Goal: Information Seeking & Learning: Learn about a topic

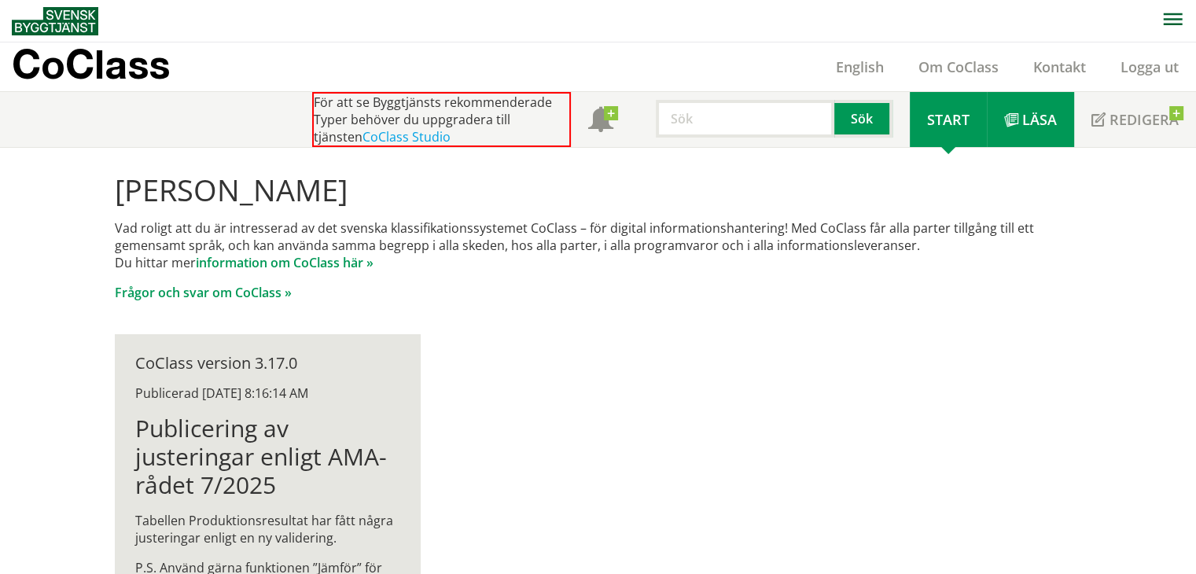
click at [1038, 124] on span "Läsa" at bounding box center [1040, 119] width 35 height 19
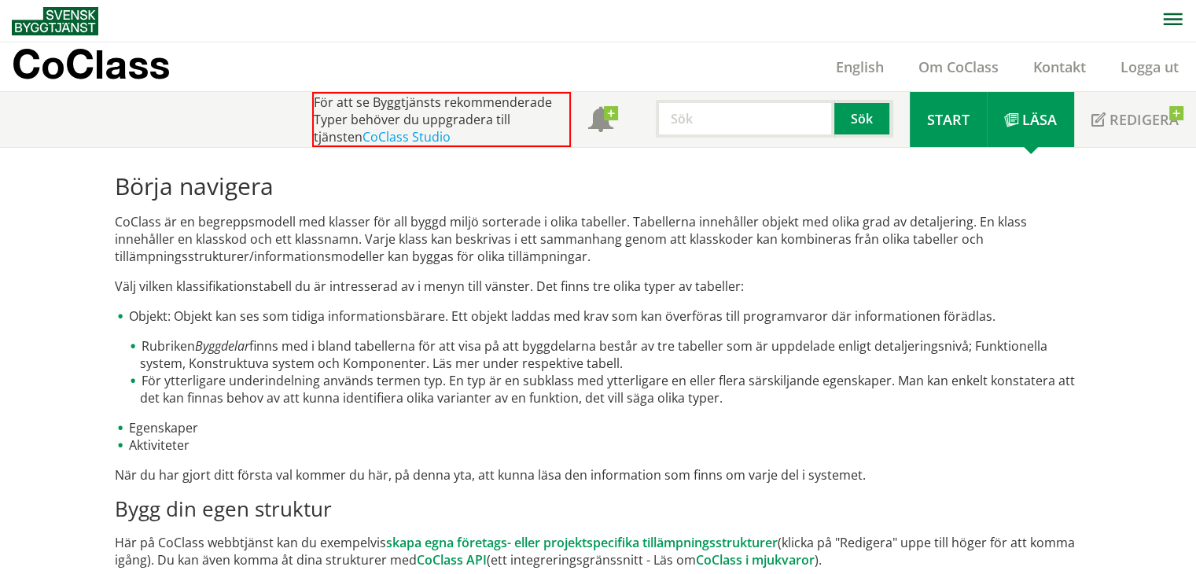
click at [966, 115] on span "Start" at bounding box center [948, 119] width 42 height 19
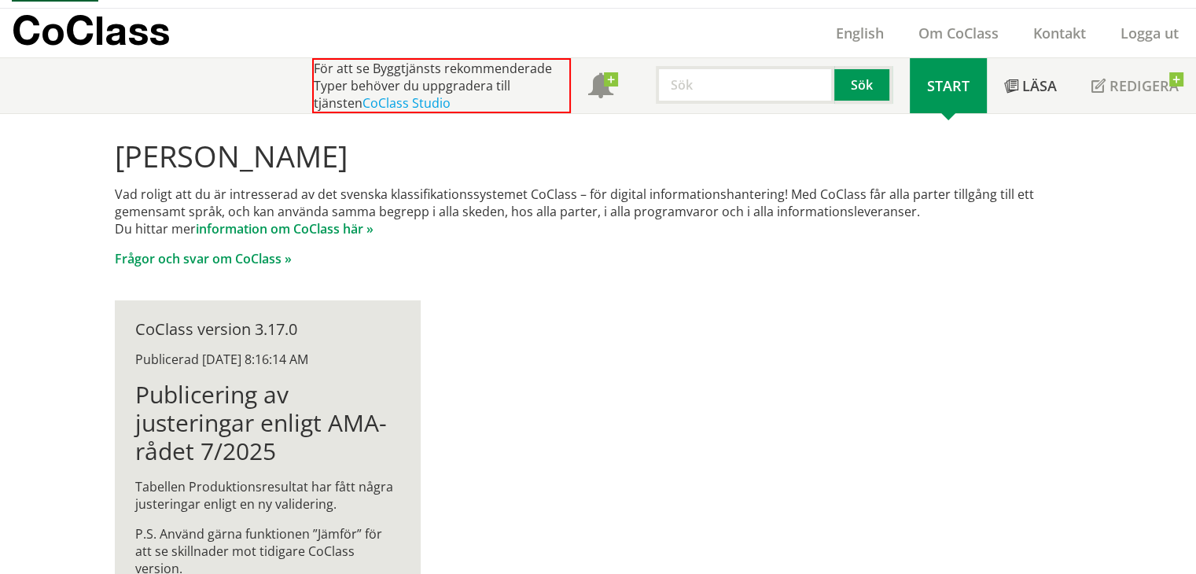
scroll to position [78, 0]
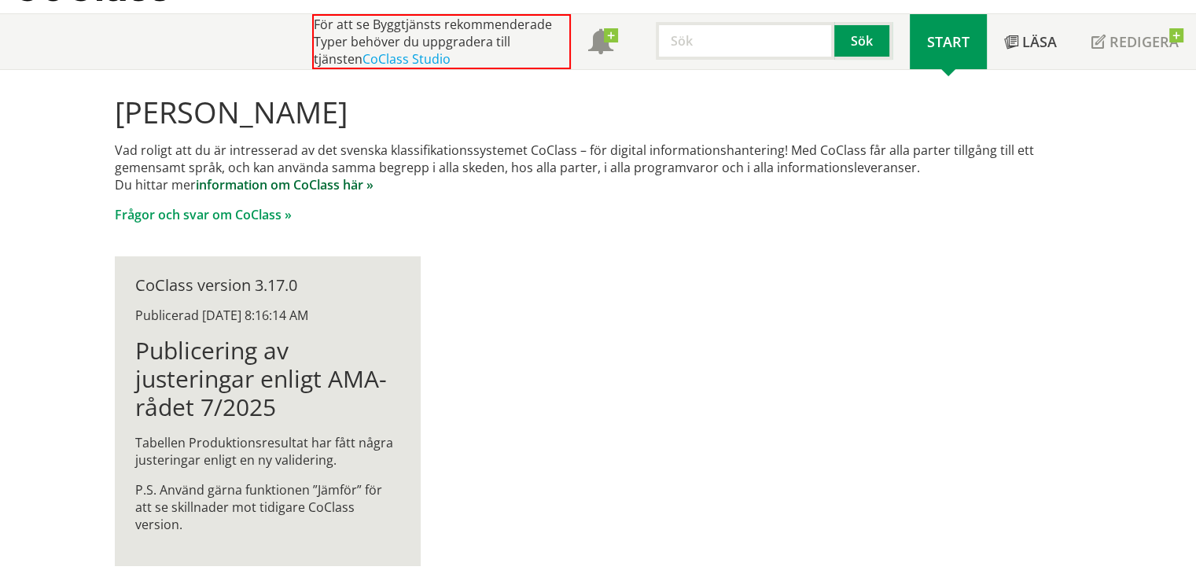
click at [289, 183] on link "information om CoClass här »" at bounding box center [285, 184] width 178 height 17
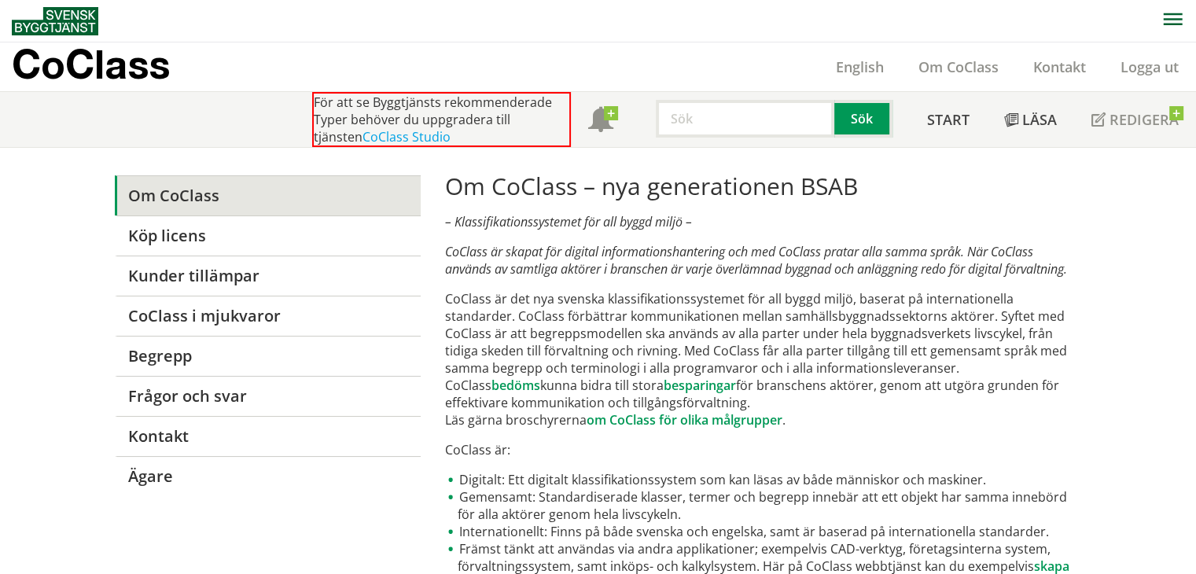
click at [119, 184] on link "Om CoClass" at bounding box center [268, 195] width 306 height 40
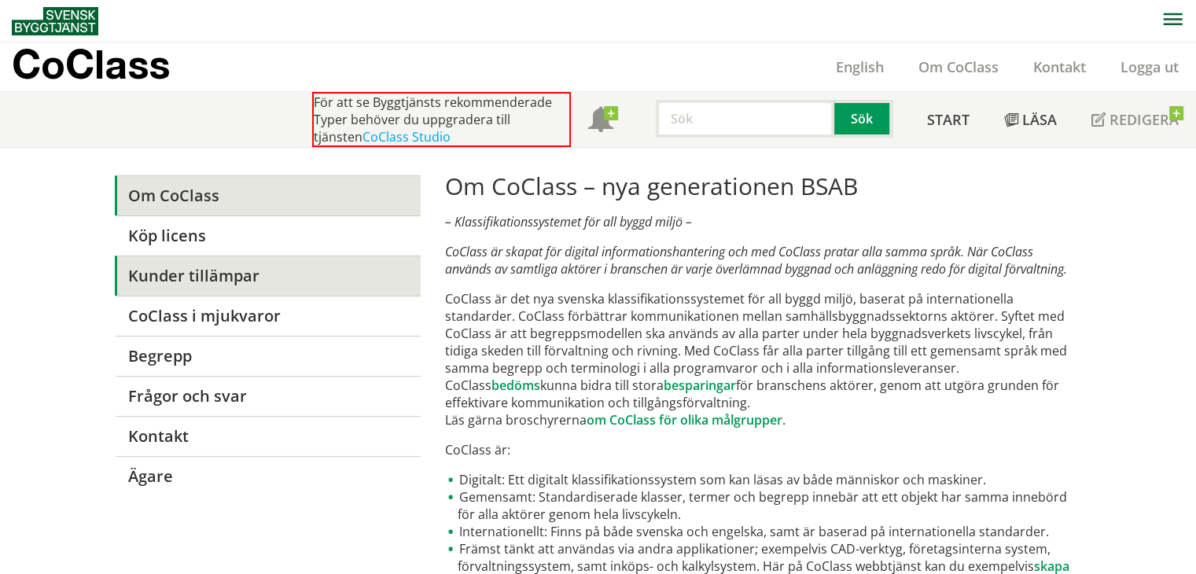
click at [132, 286] on link "Kunder tillämpar" at bounding box center [268, 276] width 306 height 40
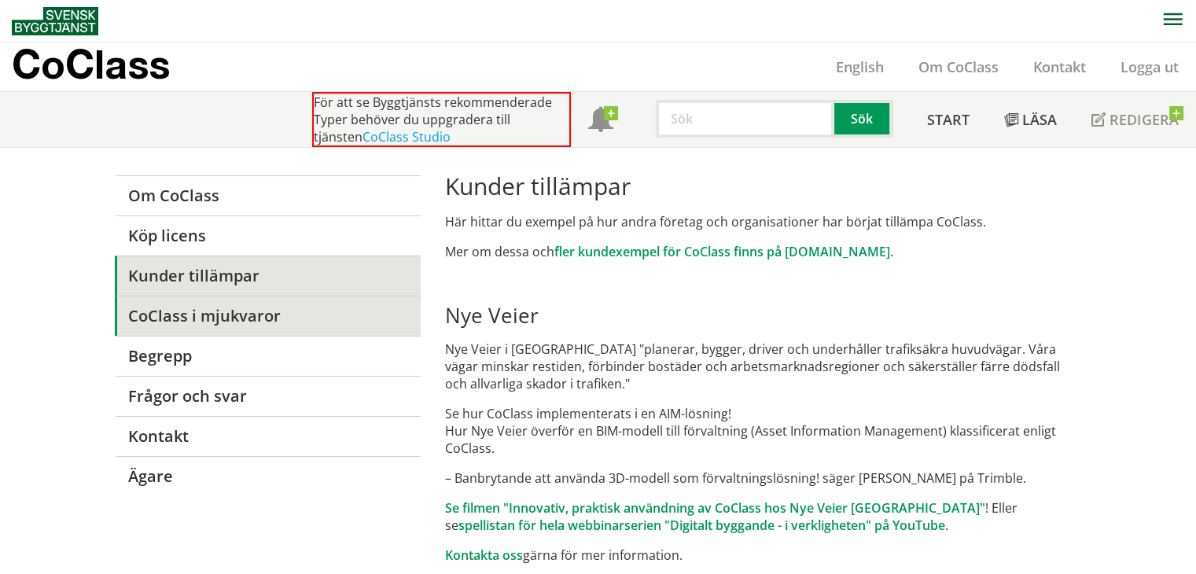
click at [136, 315] on link "CoClass i mjukvaror" at bounding box center [268, 316] width 306 height 40
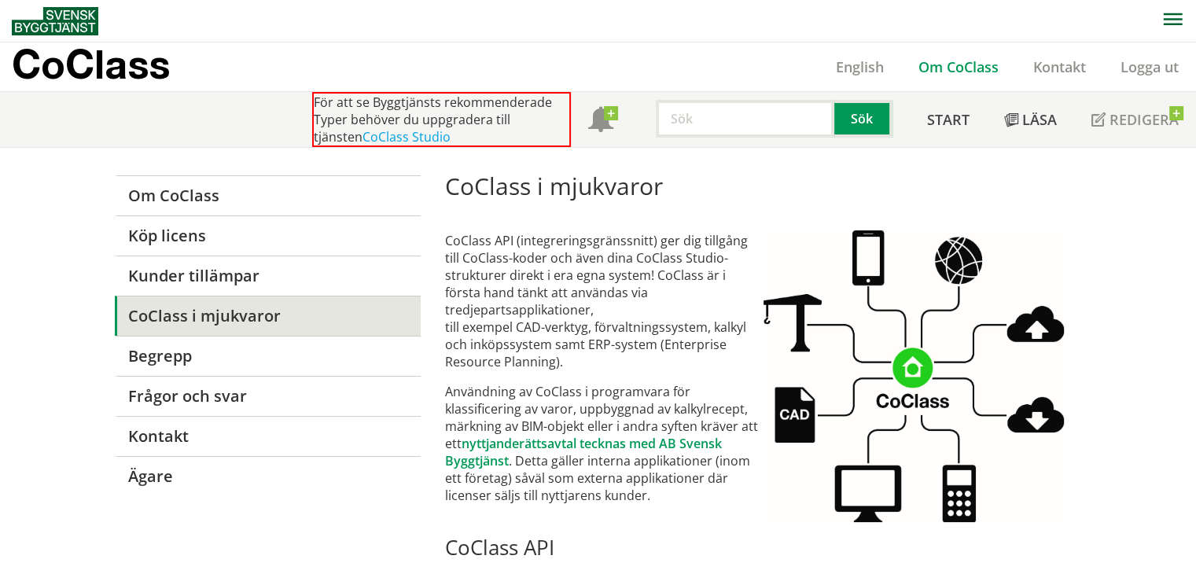
click at [942, 57] on link "Om CoClass" at bounding box center [958, 66] width 115 height 19
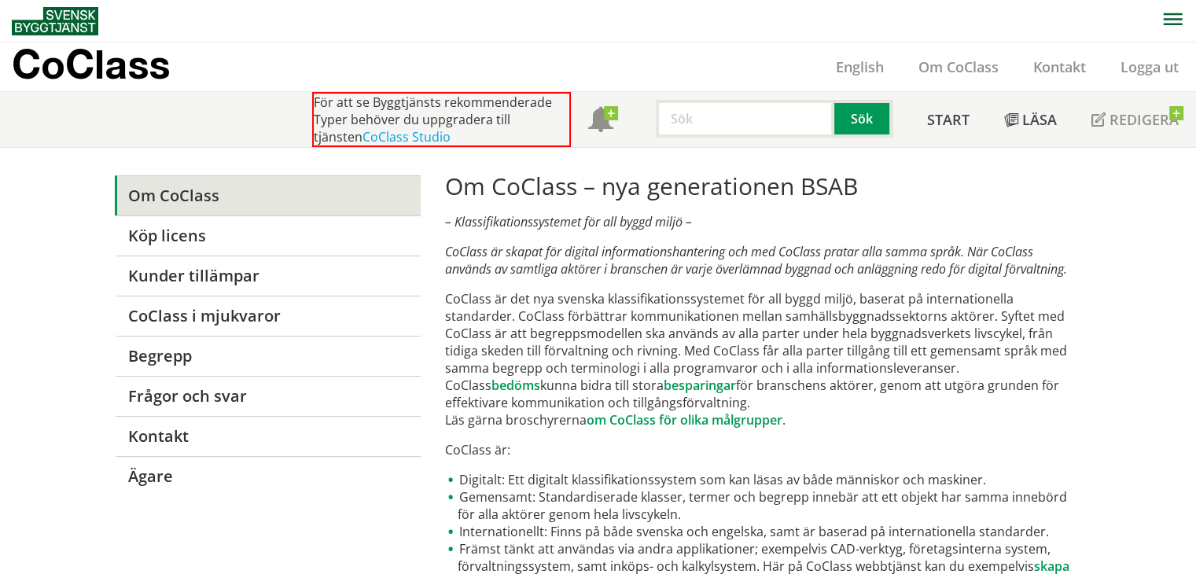
click at [1163, 17] on icon "button" at bounding box center [1173, 19] width 20 height 13
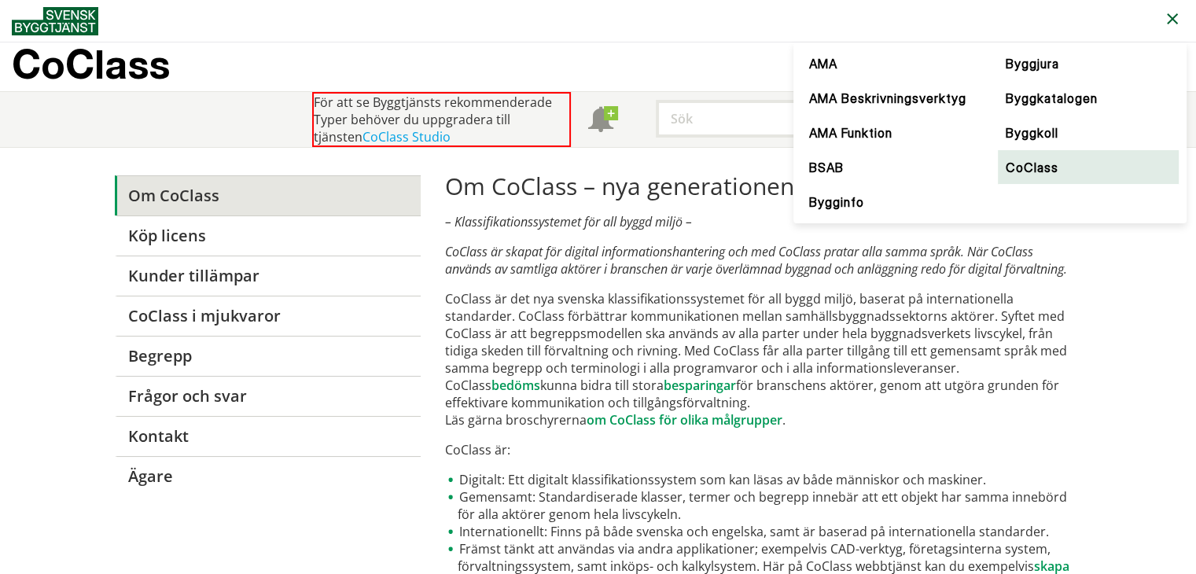
click at [1032, 168] on link "CoClass" at bounding box center [1088, 167] width 181 height 35
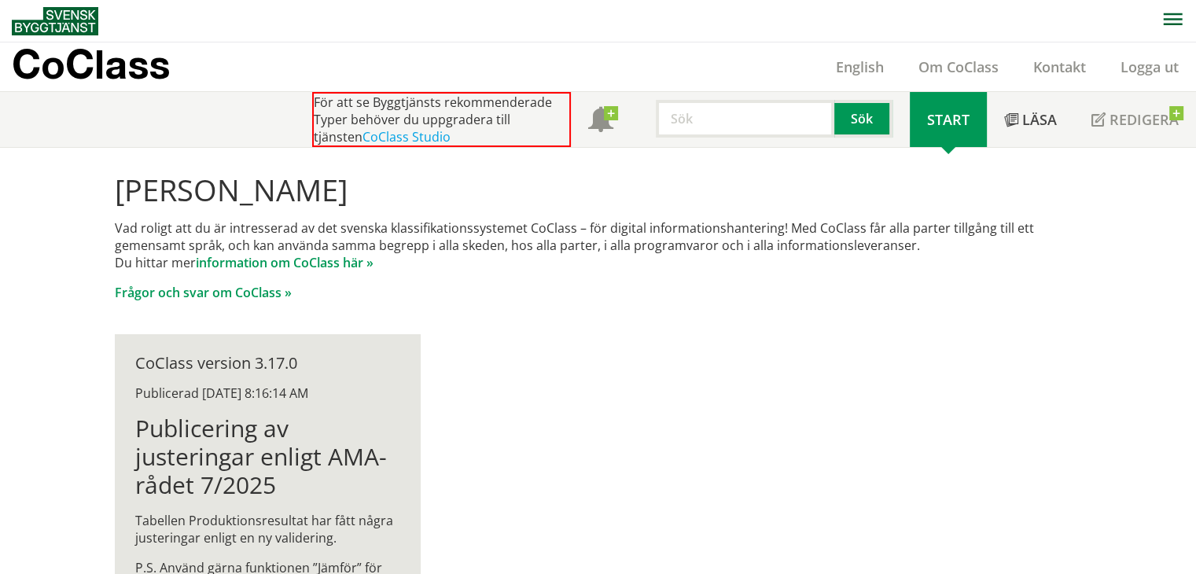
click at [1159, 20] on button "button" at bounding box center [1172, 21] width 47 height 42
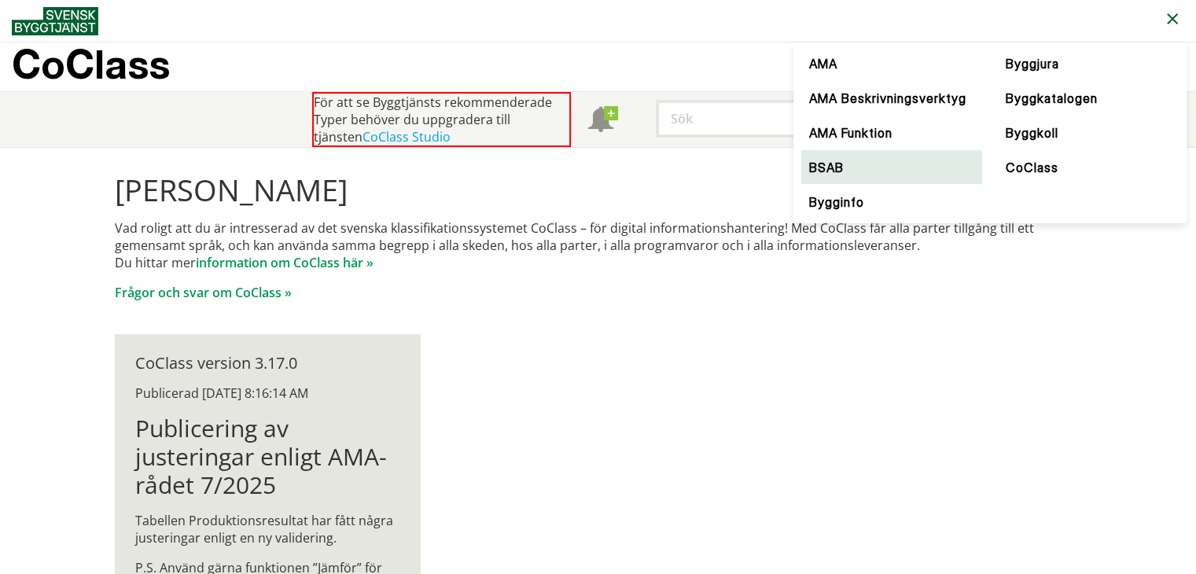
click at [891, 155] on link "BSAB" at bounding box center [892, 167] width 181 height 35
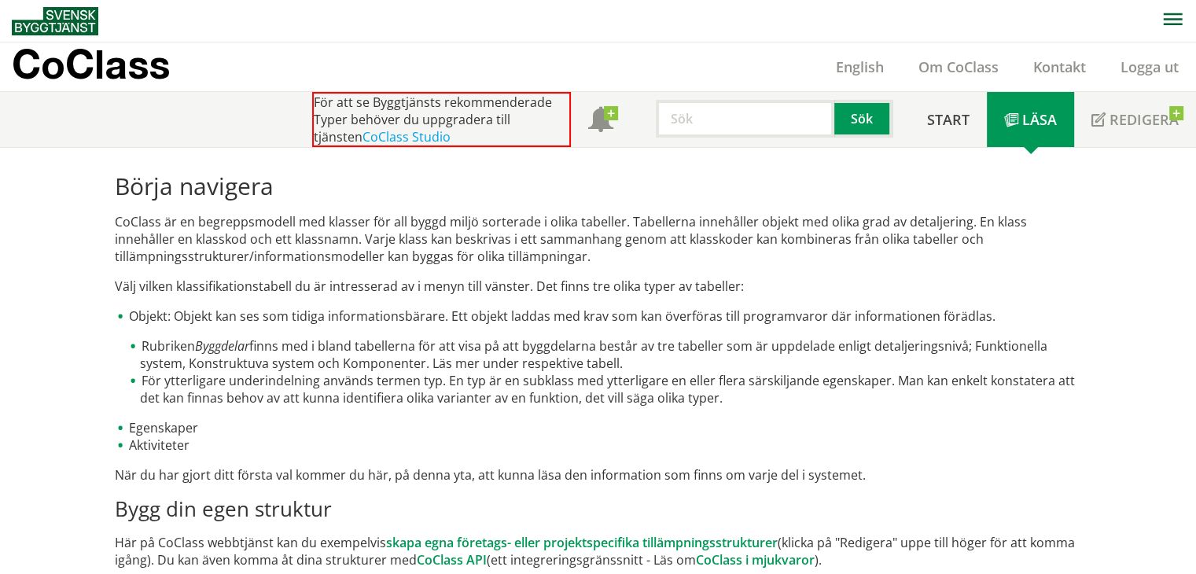
scroll to position [227, 0]
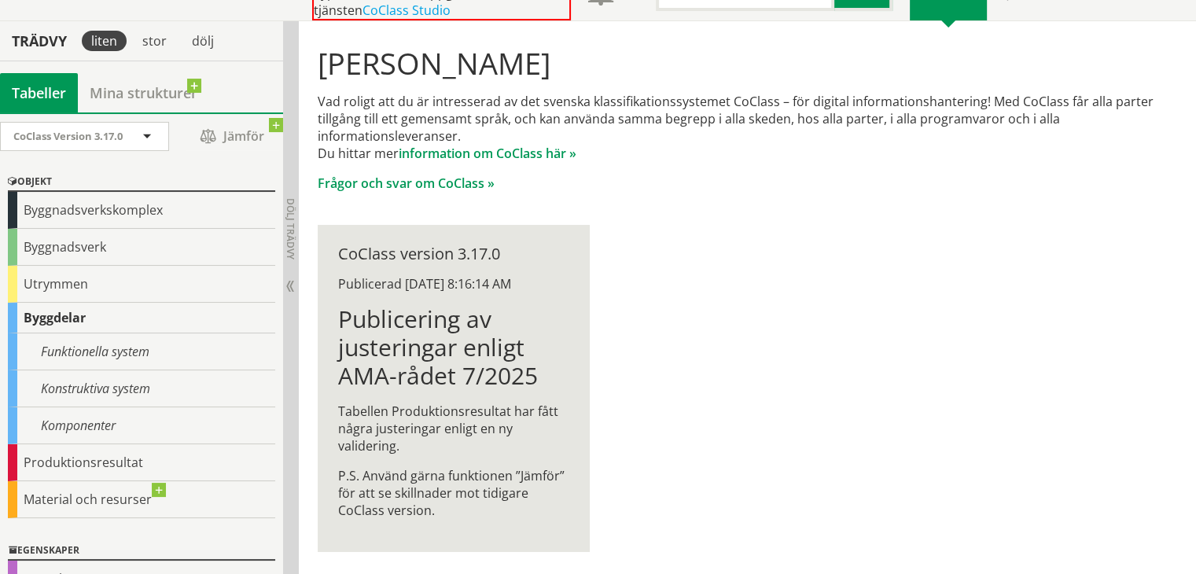
scroll to position [129, 0]
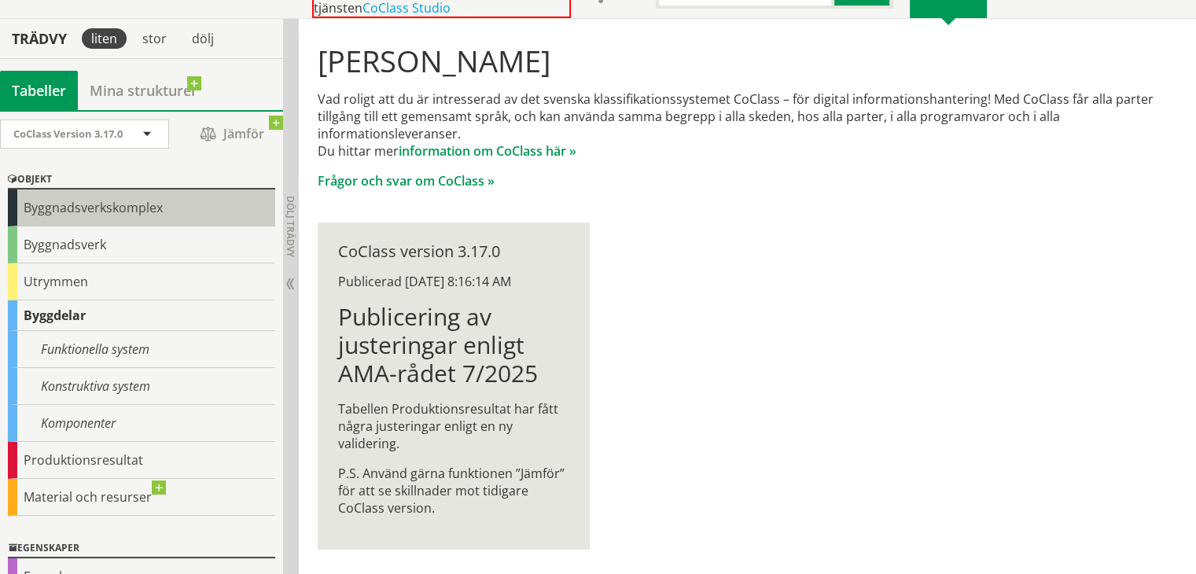
click at [51, 202] on div "Byggnadsverkskomplex" at bounding box center [141, 208] width 267 height 37
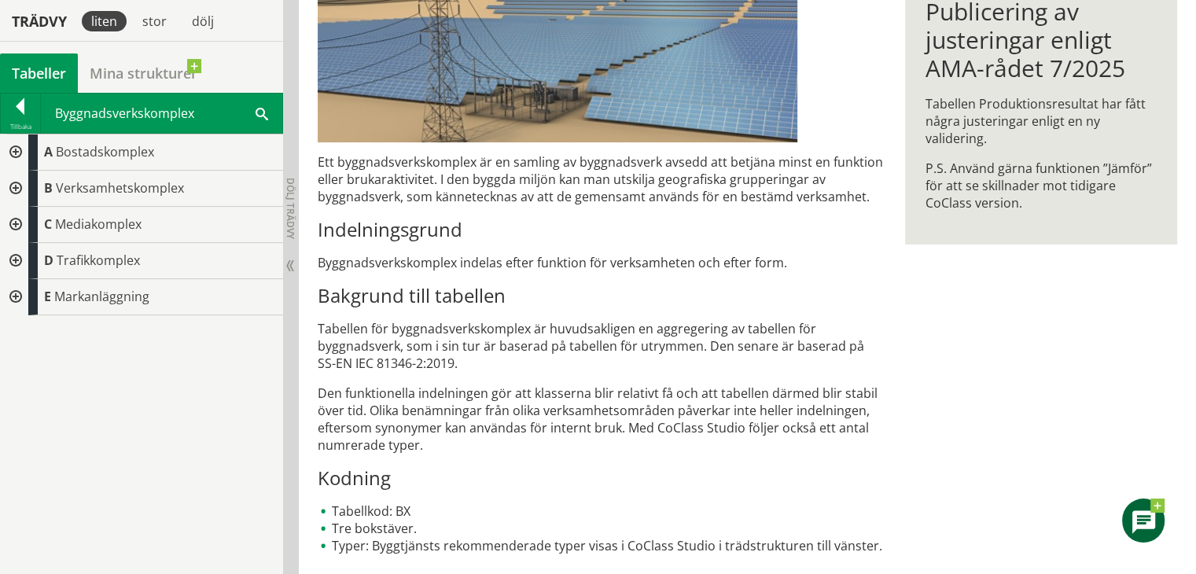
scroll to position [311, 0]
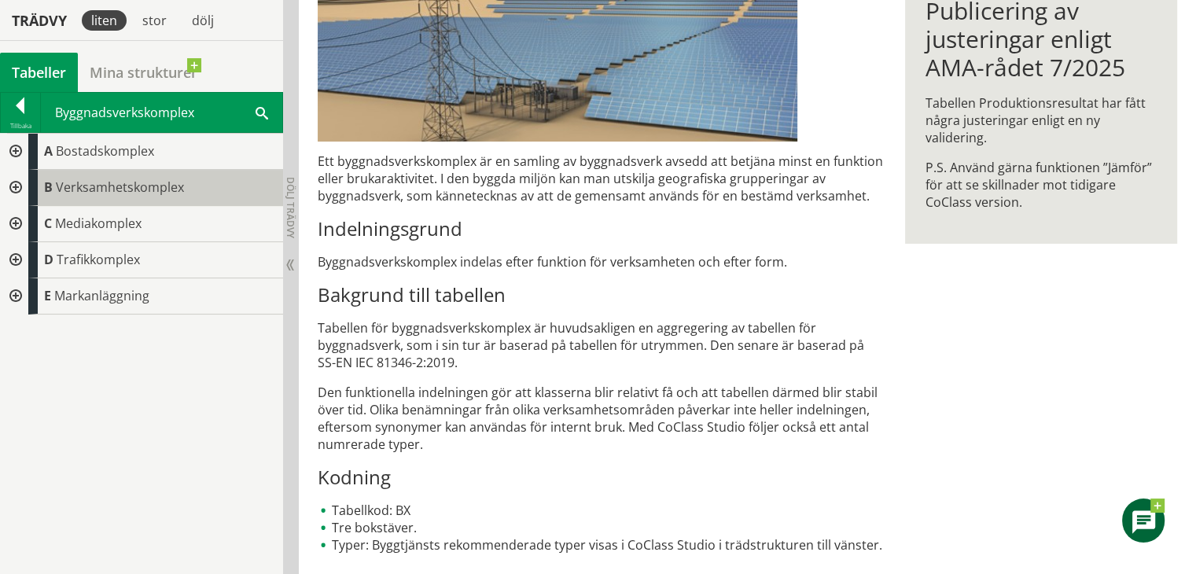
click at [51, 184] on span "B" at bounding box center [48, 187] width 9 height 17
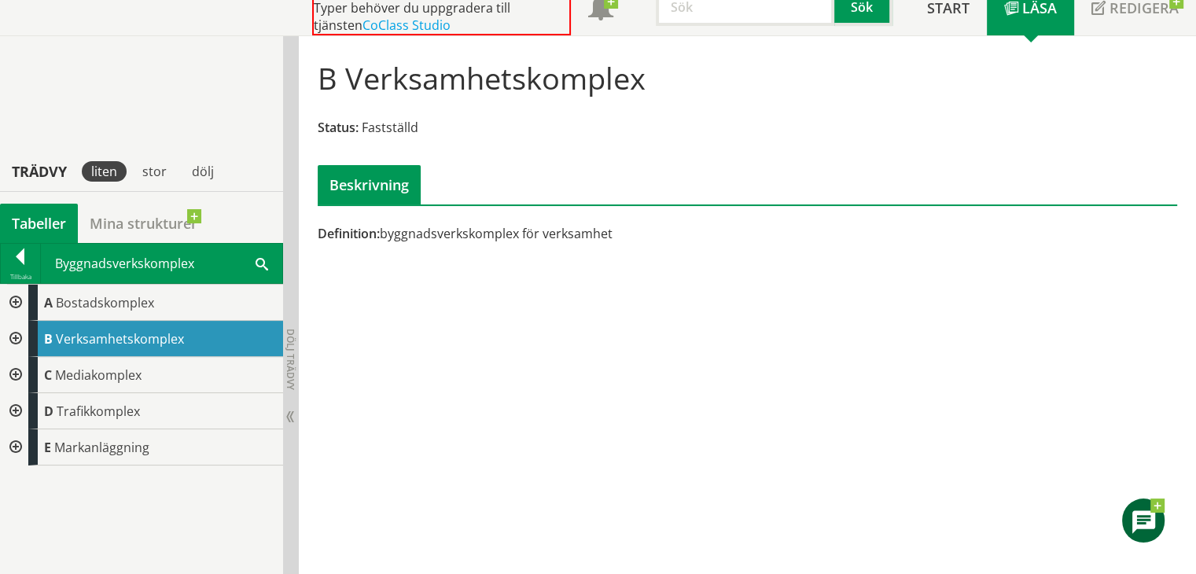
scroll to position [75, 0]
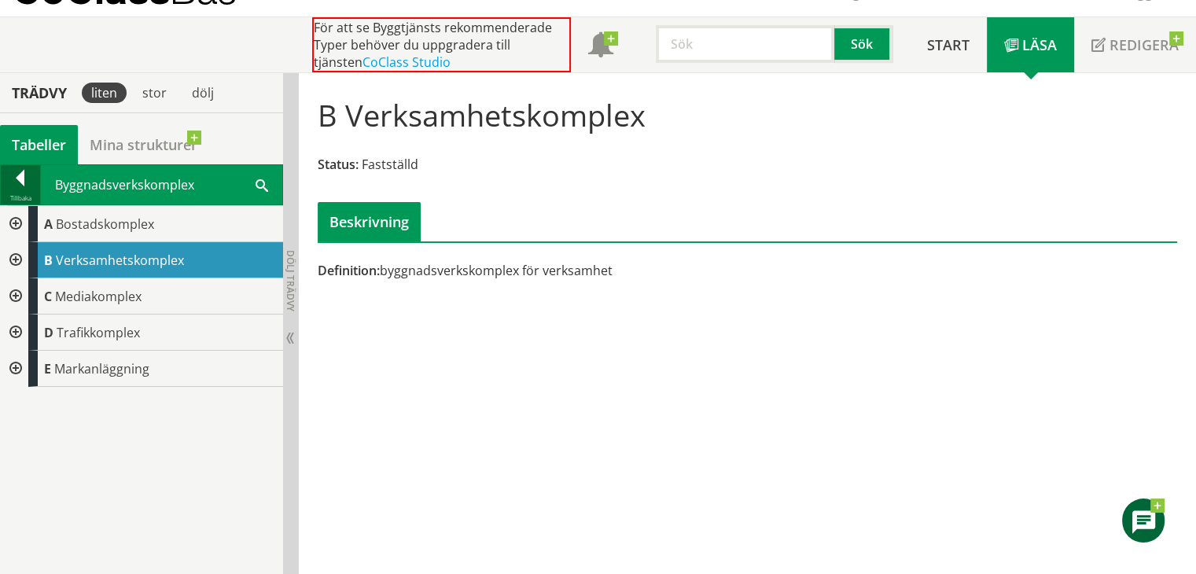
click at [24, 176] on div at bounding box center [20, 181] width 39 height 22
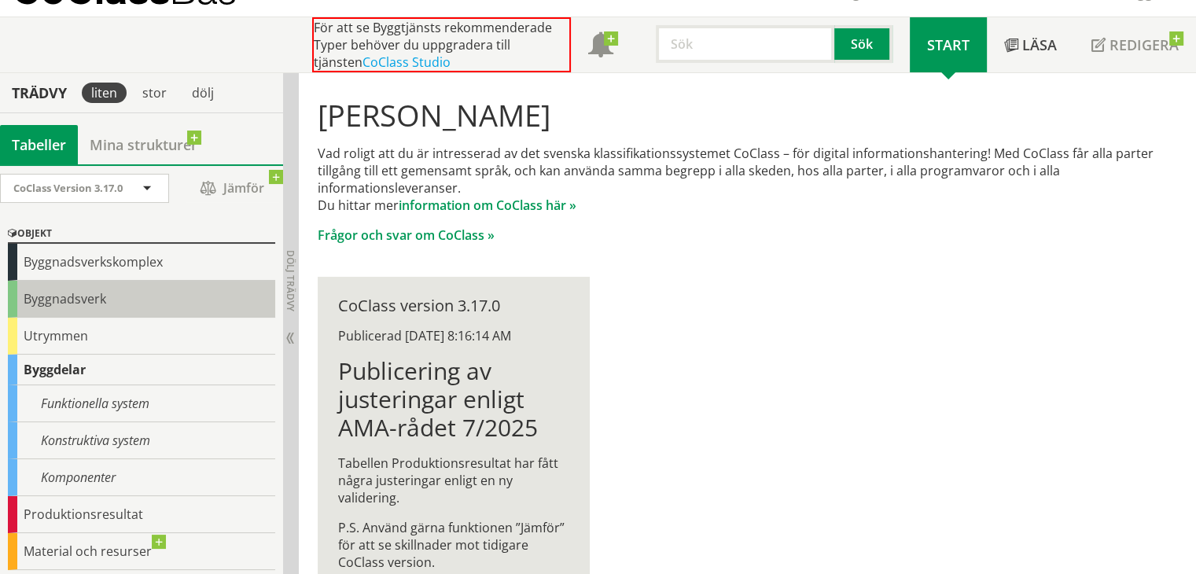
click at [82, 299] on div "Byggnadsverk" at bounding box center [141, 299] width 267 height 37
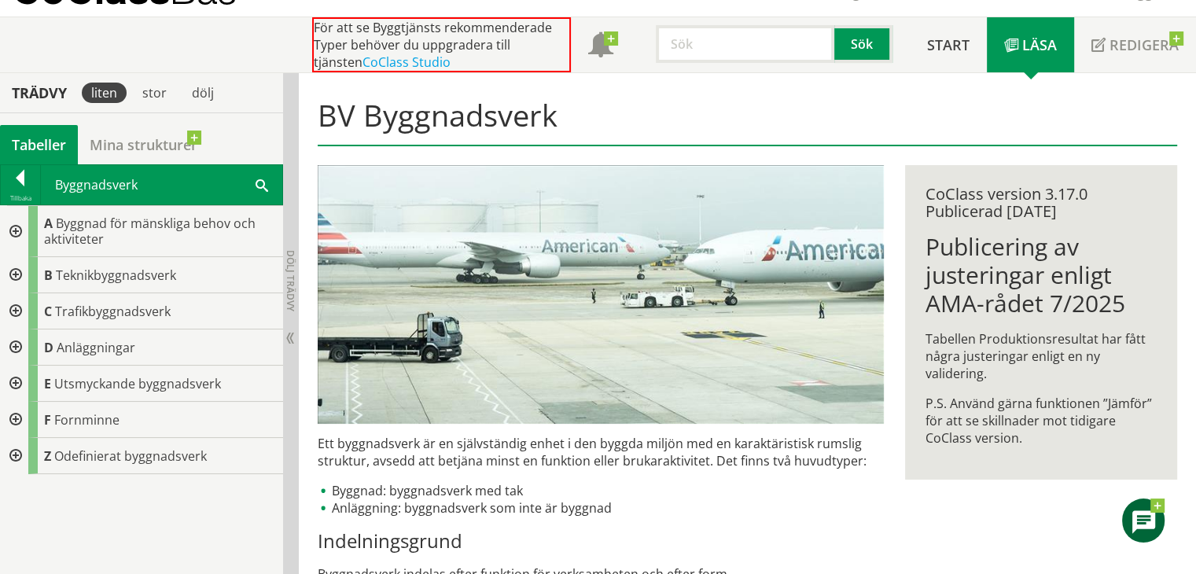
click at [13, 306] on div at bounding box center [14, 311] width 28 height 36
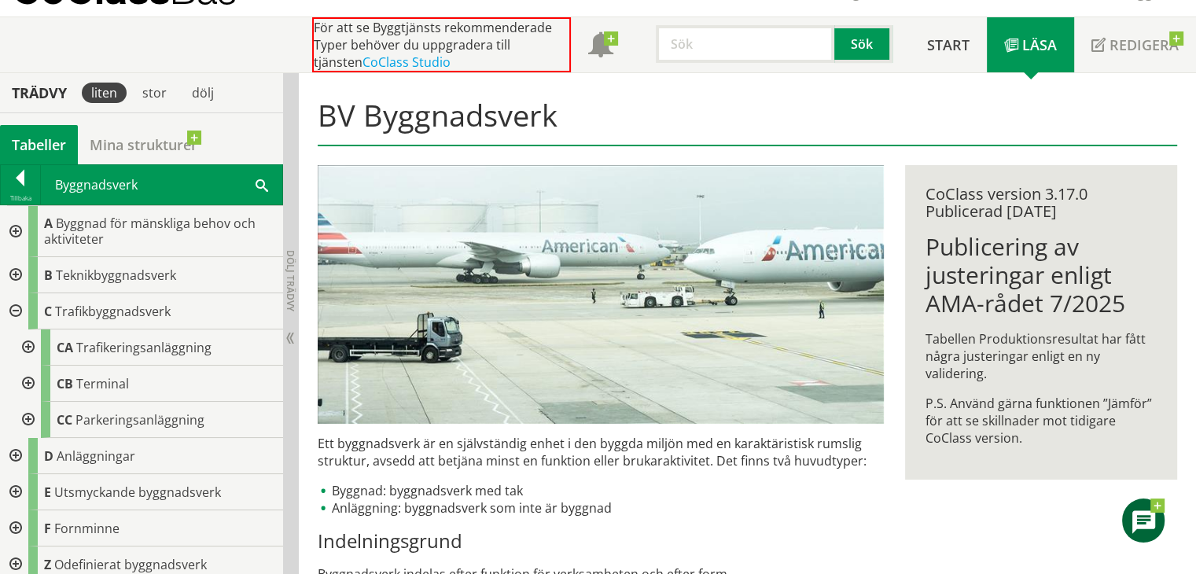
click at [16, 310] on div at bounding box center [14, 311] width 28 height 36
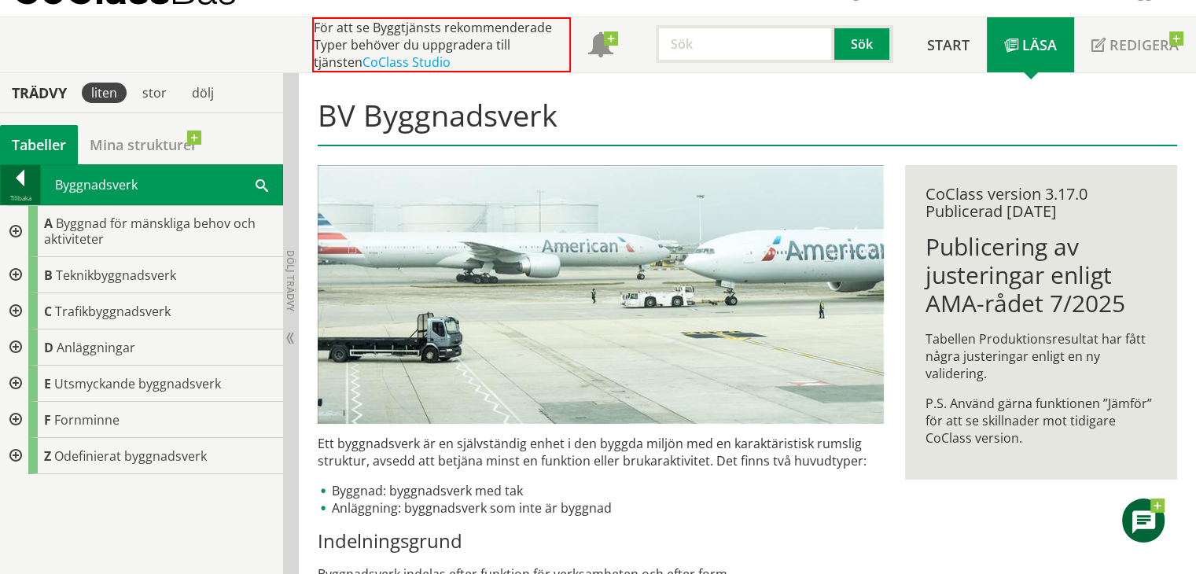
click at [19, 182] on div at bounding box center [20, 181] width 39 height 22
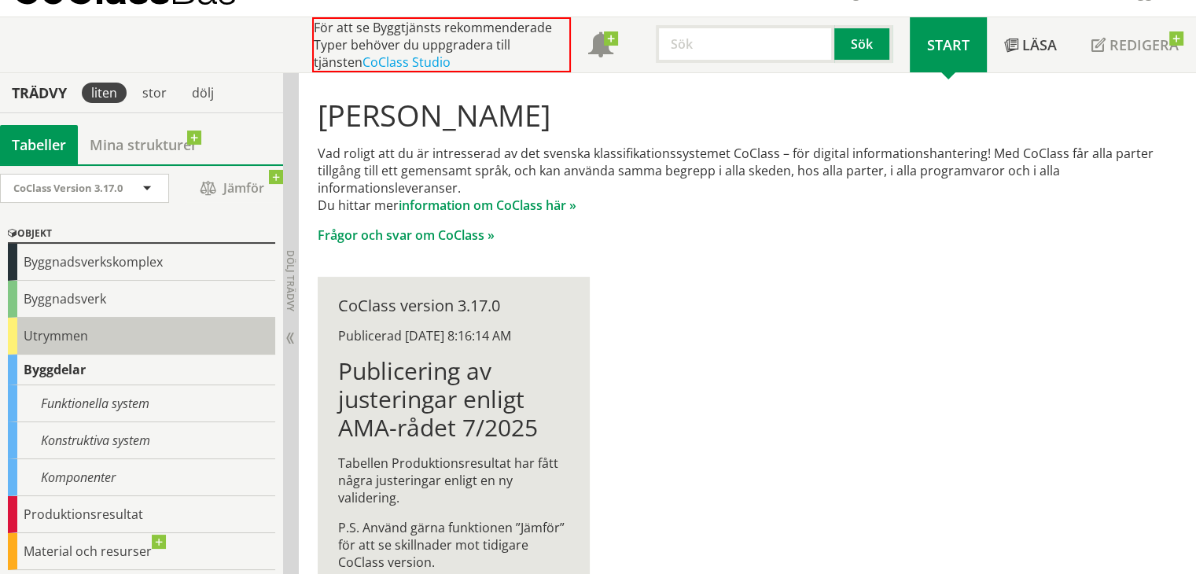
click at [16, 329] on div "Utrymmen" at bounding box center [141, 336] width 267 height 37
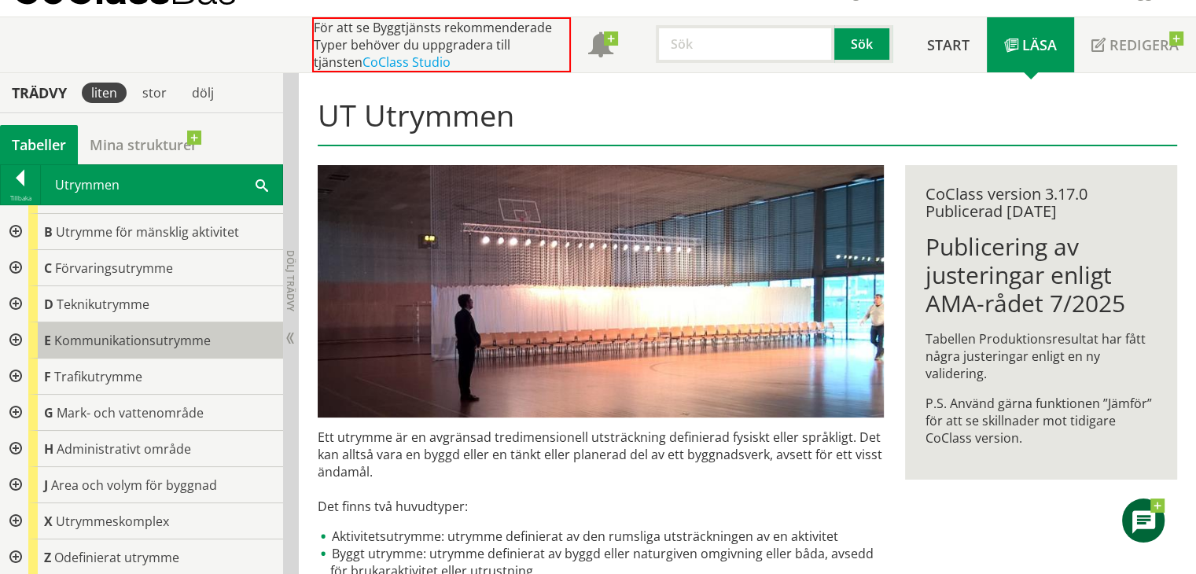
scroll to position [28, 0]
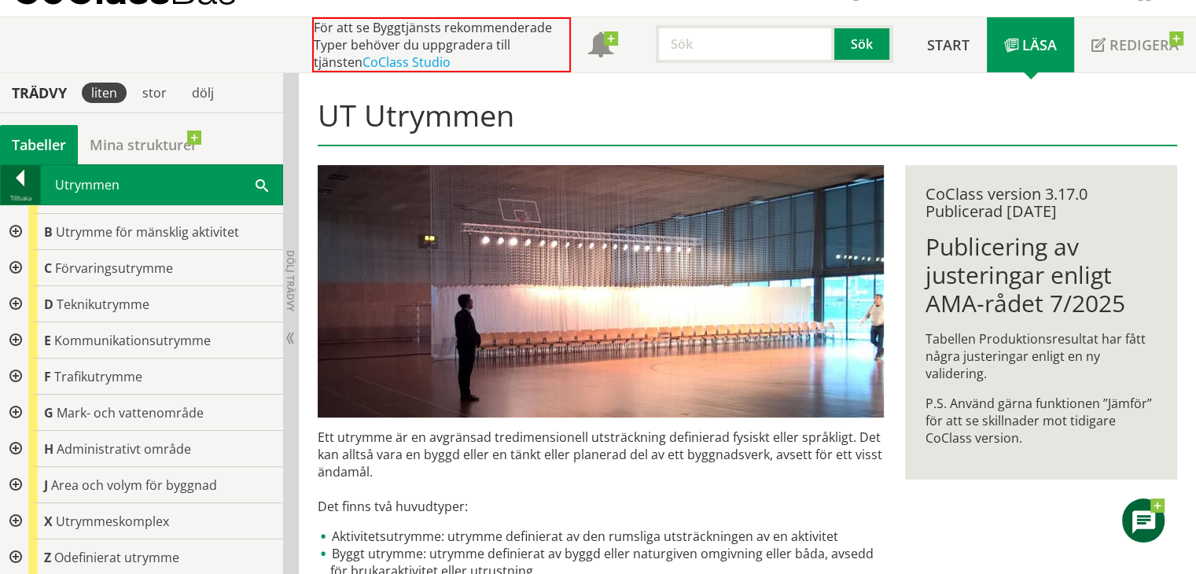
click at [17, 183] on div at bounding box center [20, 181] width 39 height 22
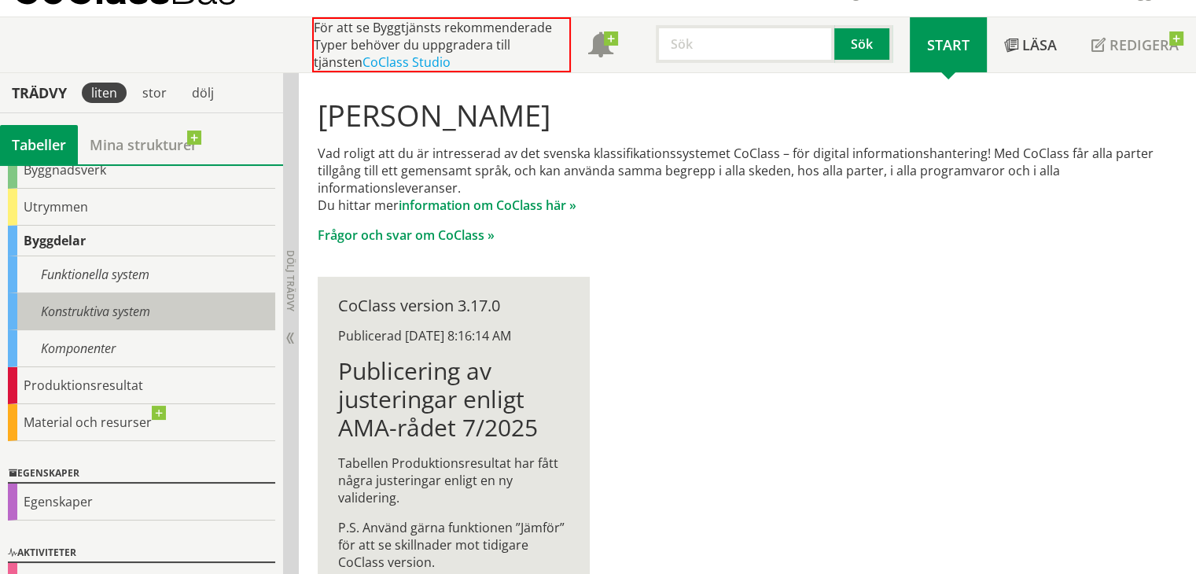
scroll to position [157, 0]
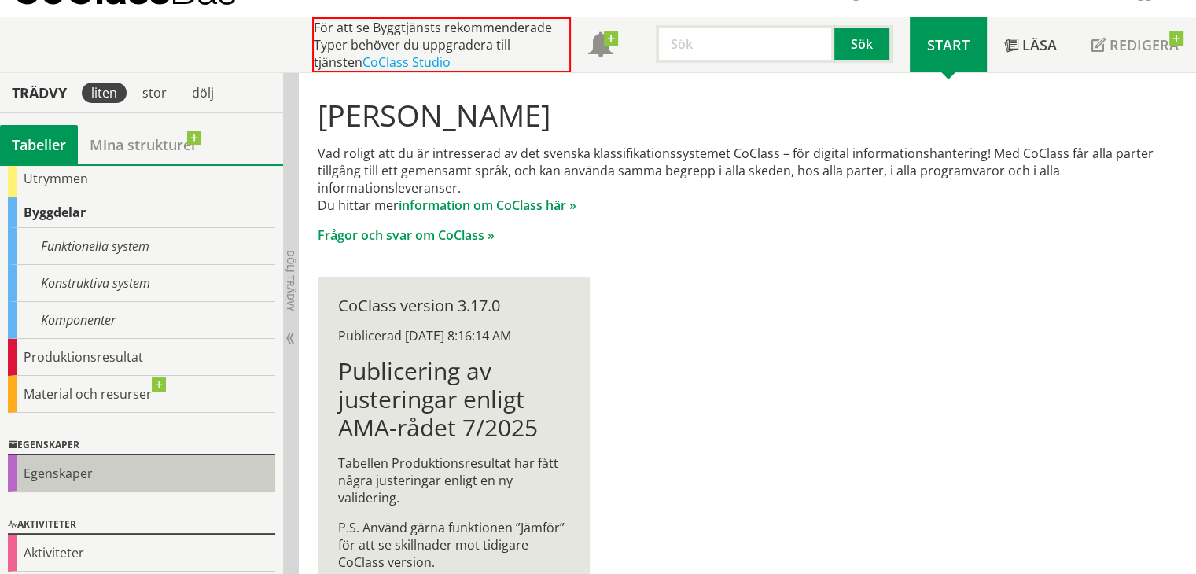
click at [64, 470] on div "Egenskaper" at bounding box center [141, 473] width 267 height 37
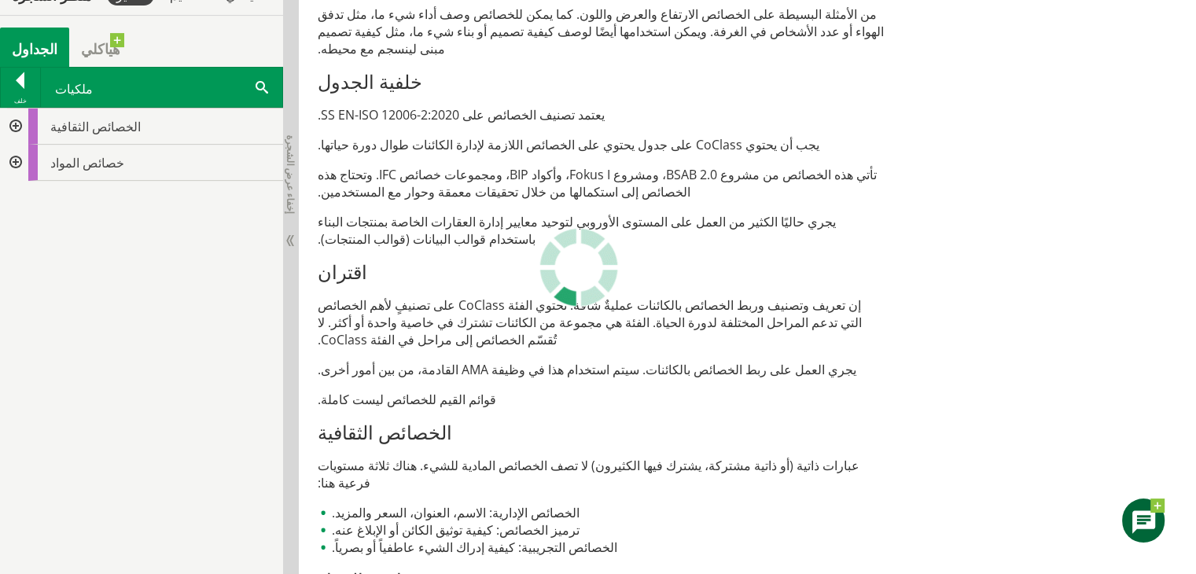
scroll to position [708, 0]
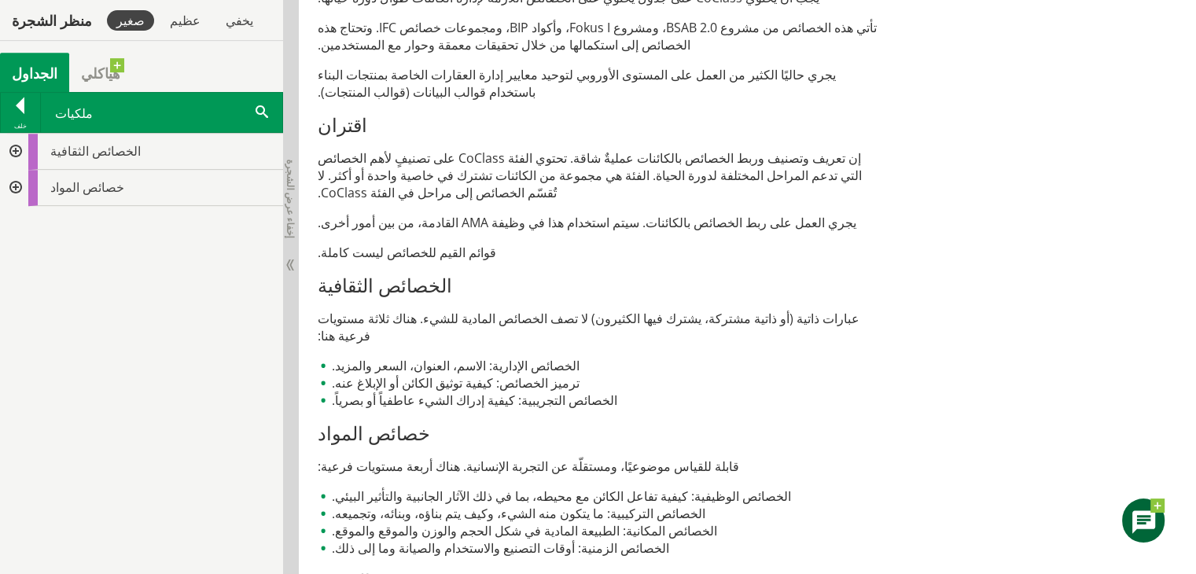
drag, startPoint x: 796, startPoint y: 281, endPoint x: 555, endPoint y: 286, distance: 240.8
click at [555, 310] on font "عبارات ذاتية (أو ذاتية مشتركة، يشترك فيها الكثيرون) لا تصف الخصائص المادية للشي…" at bounding box center [589, 327] width 542 height 35
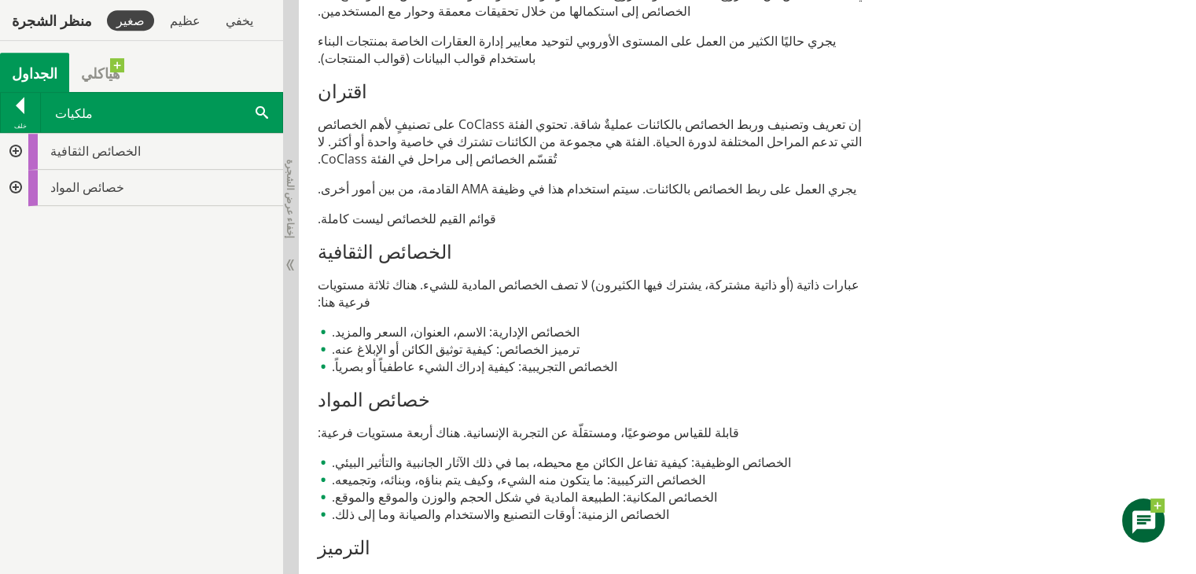
scroll to position [743, 0]
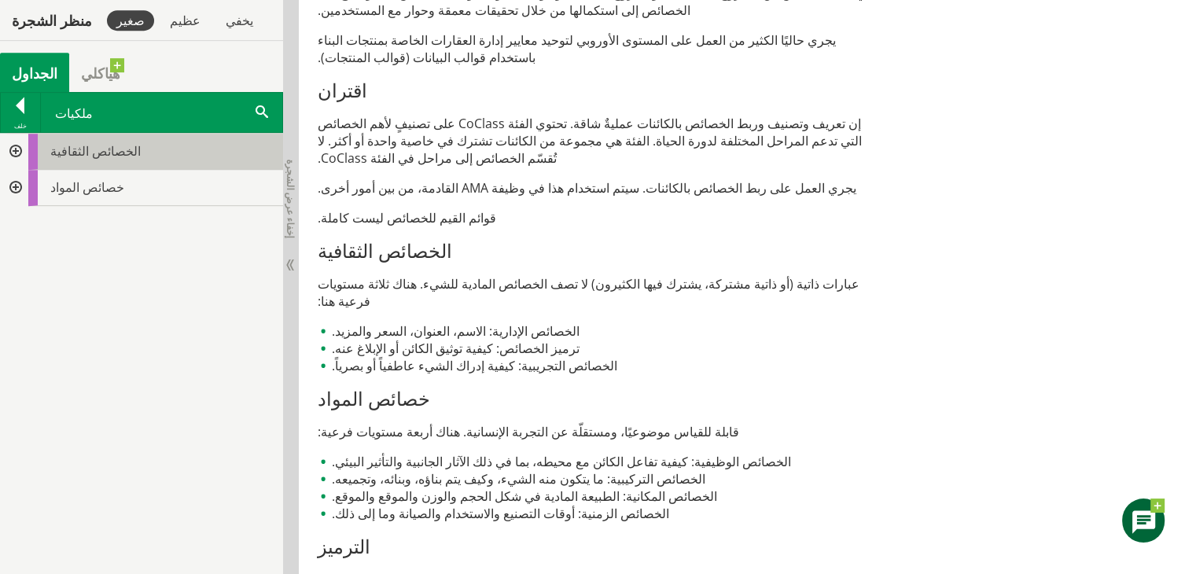
click at [128, 140] on div "الخصائص الثقافية" at bounding box center [155, 152] width 255 height 36
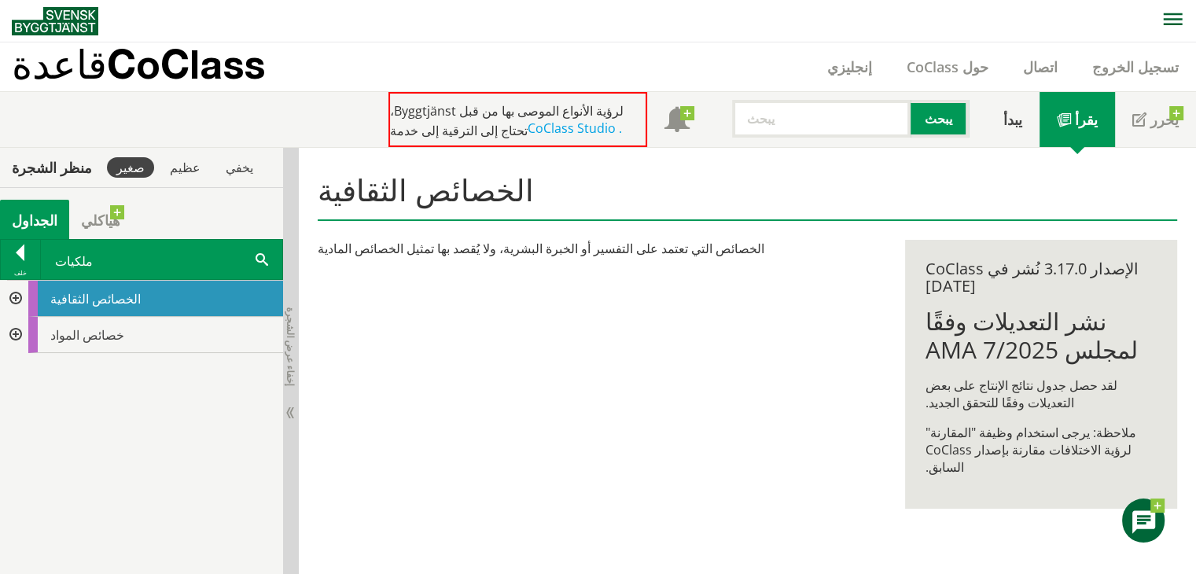
click at [16, 295] on div at bounding box center [14, 299] width 28 height 36
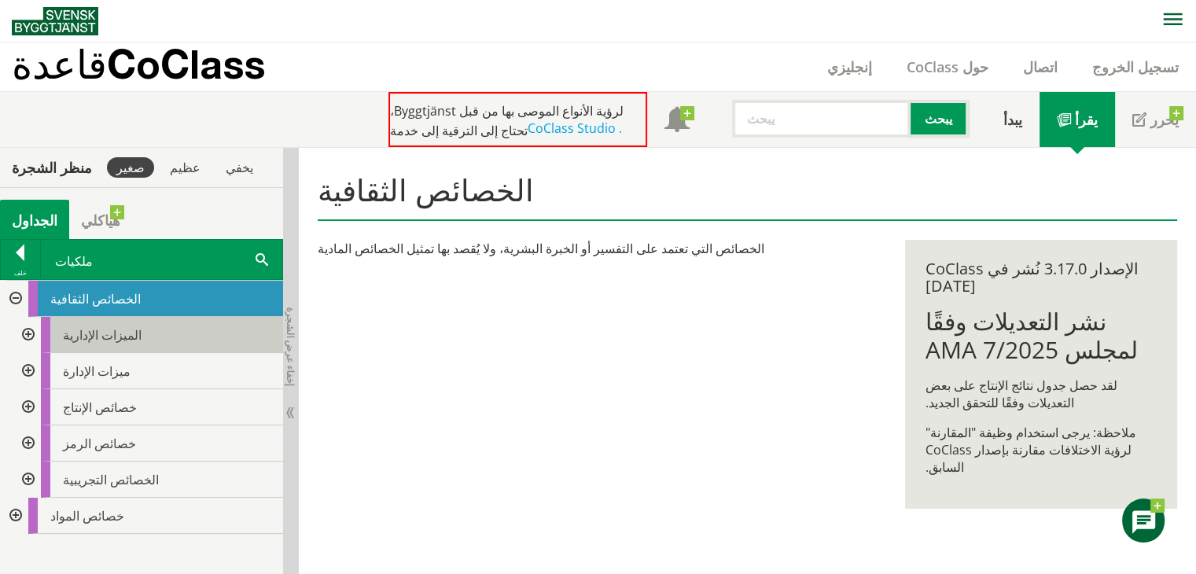
click at [137, 330] on div "الميزات الإدارية" at bounding box center [162, 335] width 242 height 36
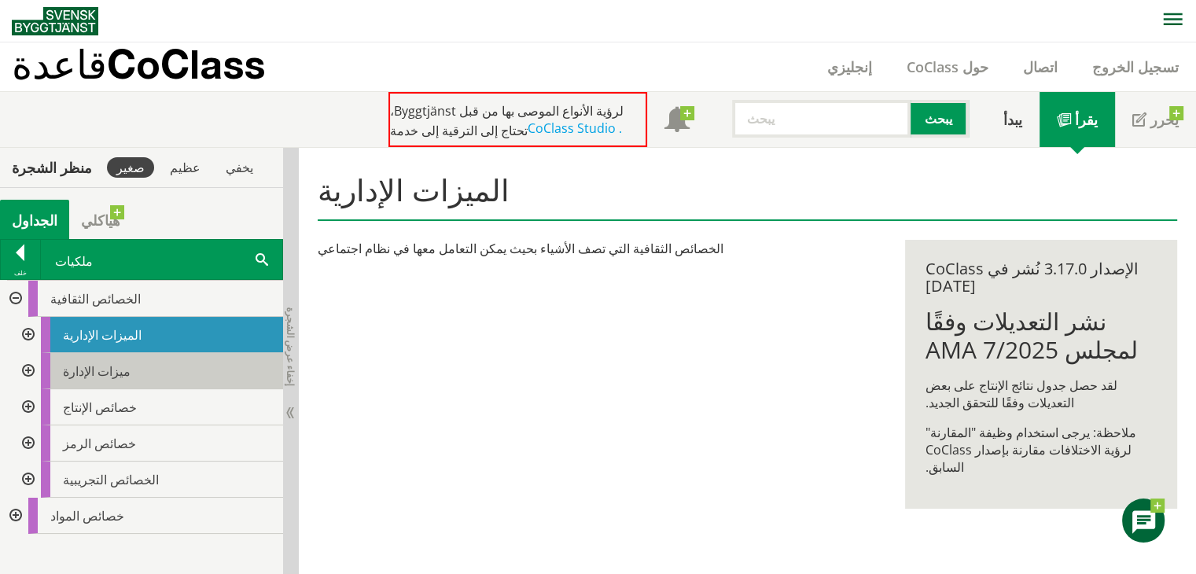
click at [124, 366] on div "ميزات الإدارة" at bounding box center [162, 371] width 242 height 36
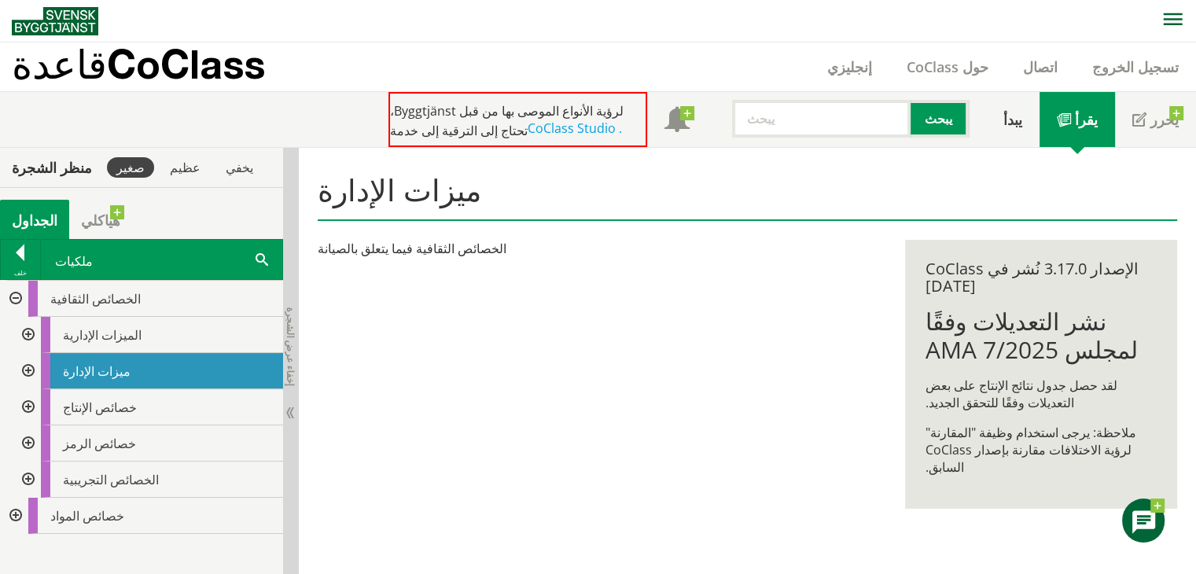
click at [28, 332] on div at bounding box center [27, 335] width 28 height 36
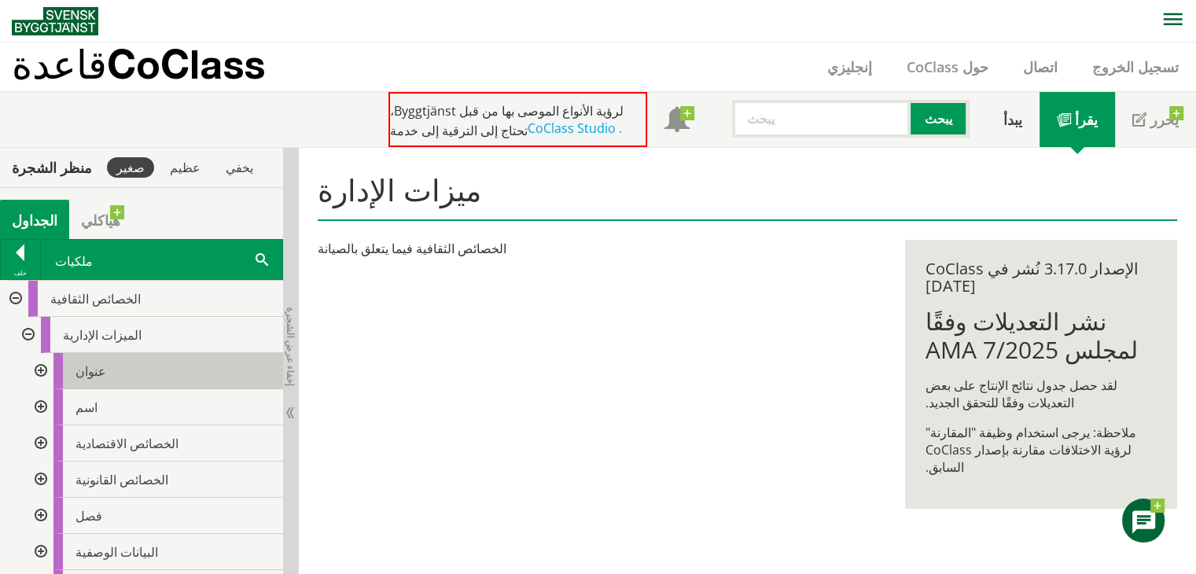
click at [129, 363] on div "عنوان" at bounding box center [168, 371] width 230 height 36
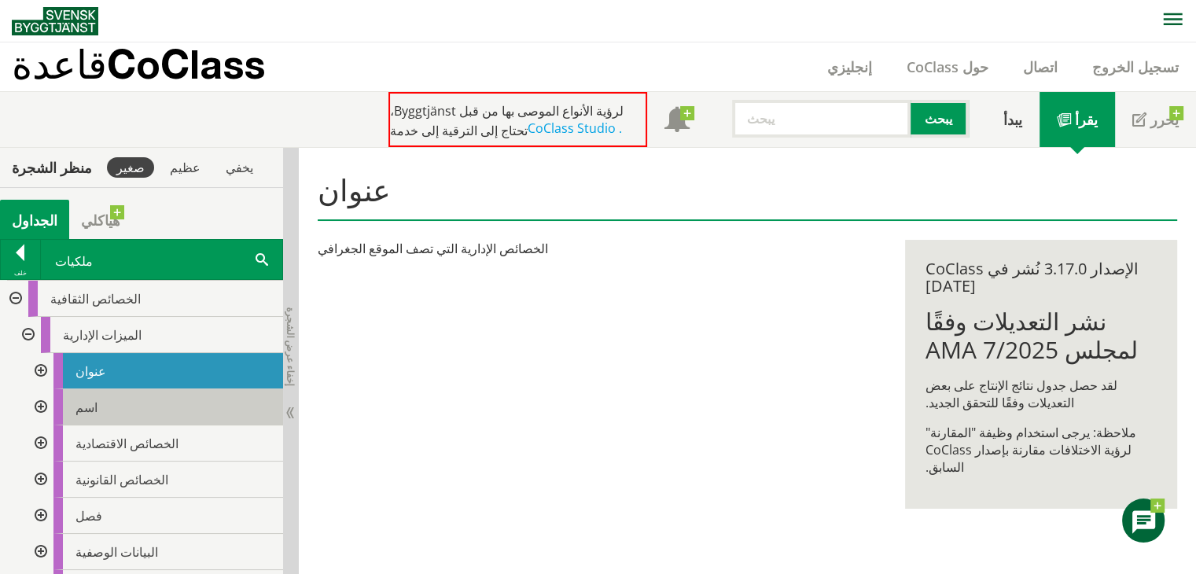
click at [120, 403] on div "اسم" at bounding box center [168, 407] width 230 height 36
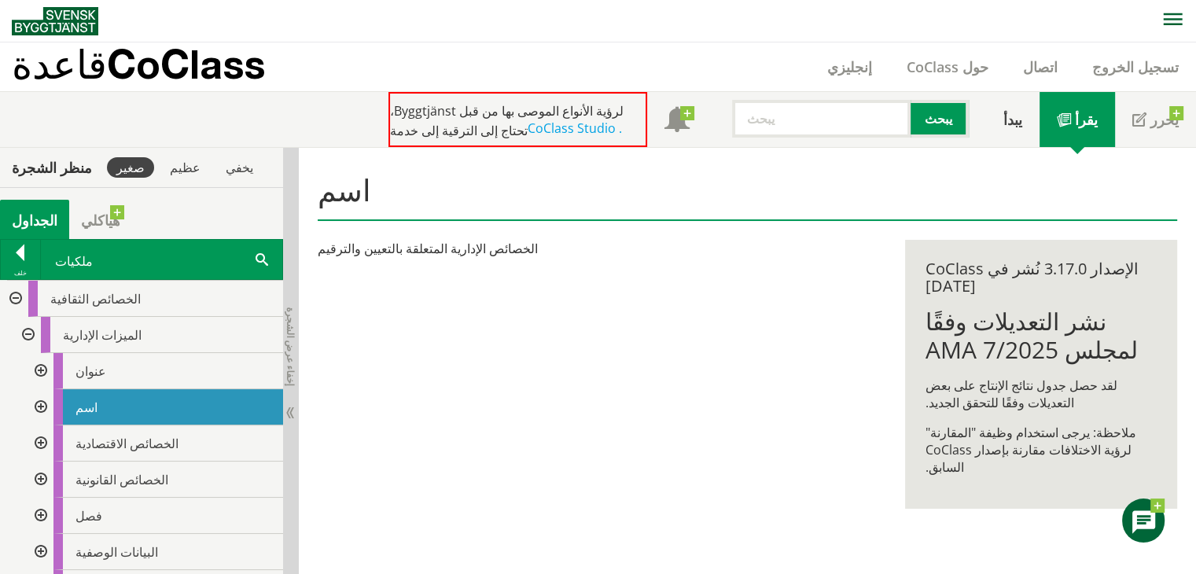
click at [38, 363] on div at bounding box center [39, 371] width 28 height 36
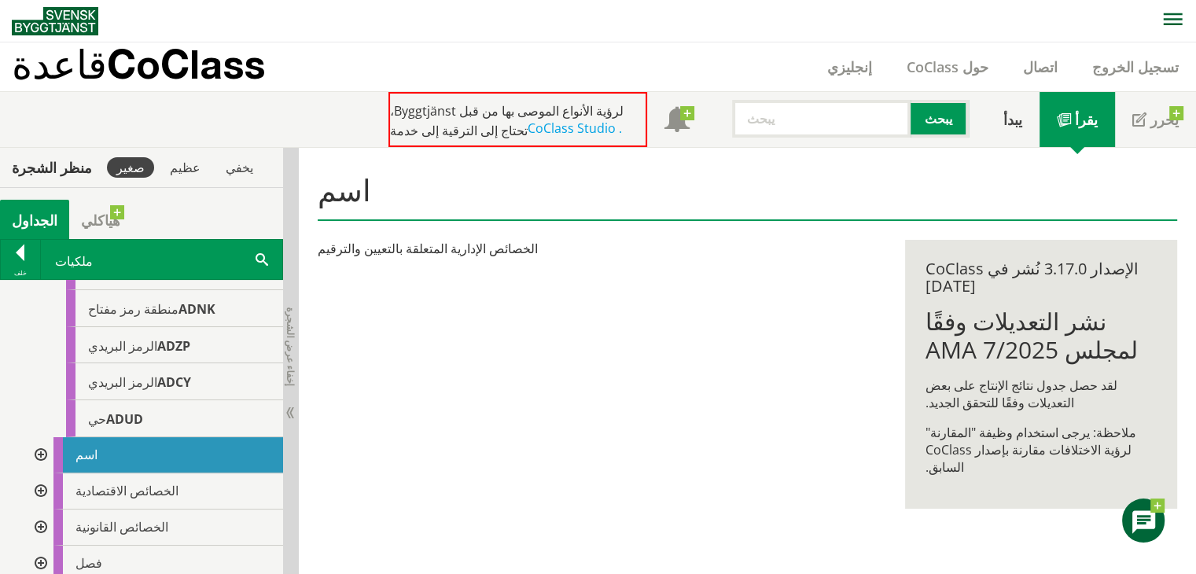
scroll to position [393, 0]
click at [42, 454] on div at bounding box center [39, 455] width 28 height 36
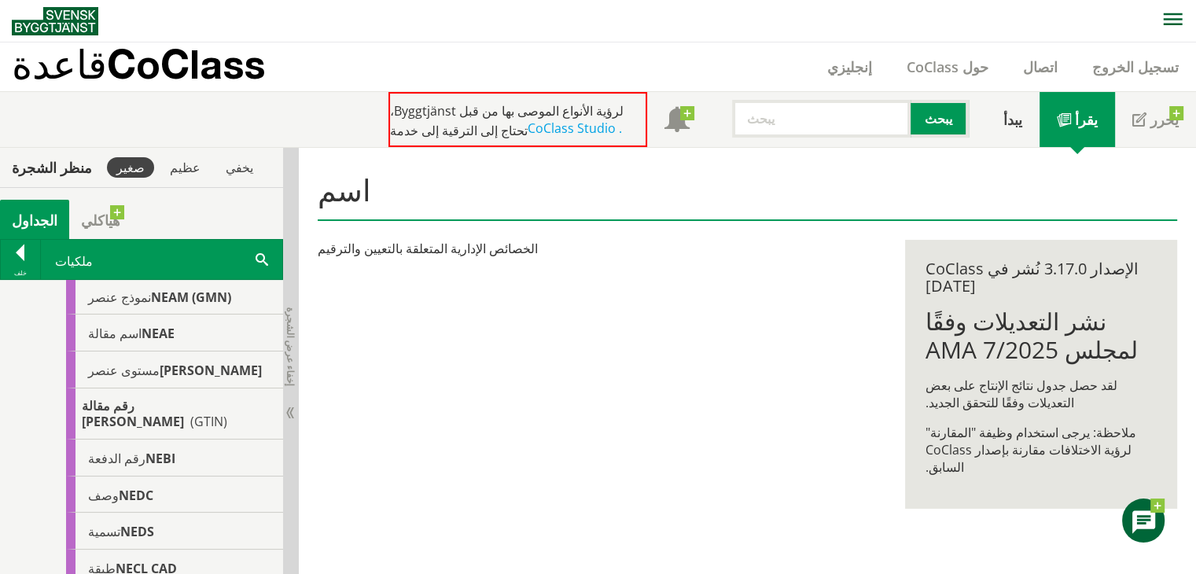
scroll to position [315, 0]
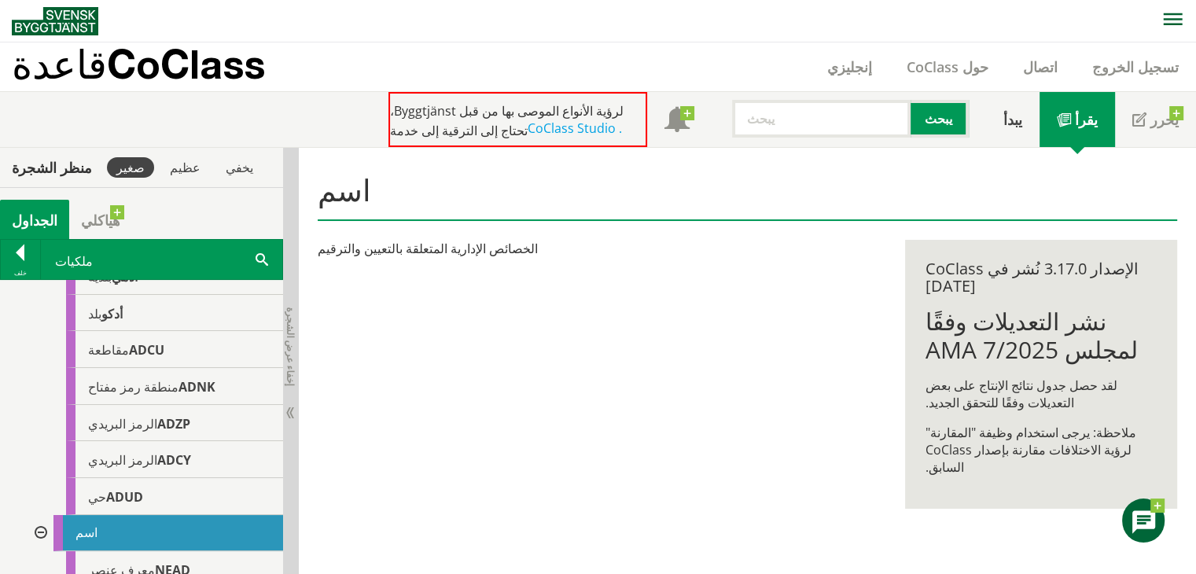
click at [37, 523] on div at bounding box center [39, 533] width 28 height 36
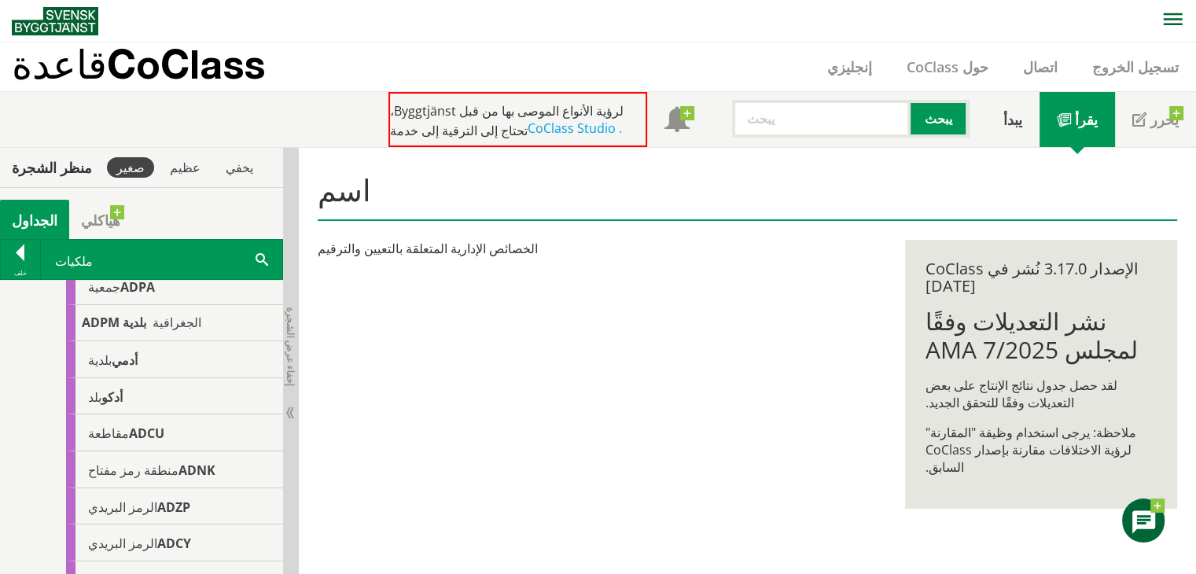
scroll to position [0, 0]
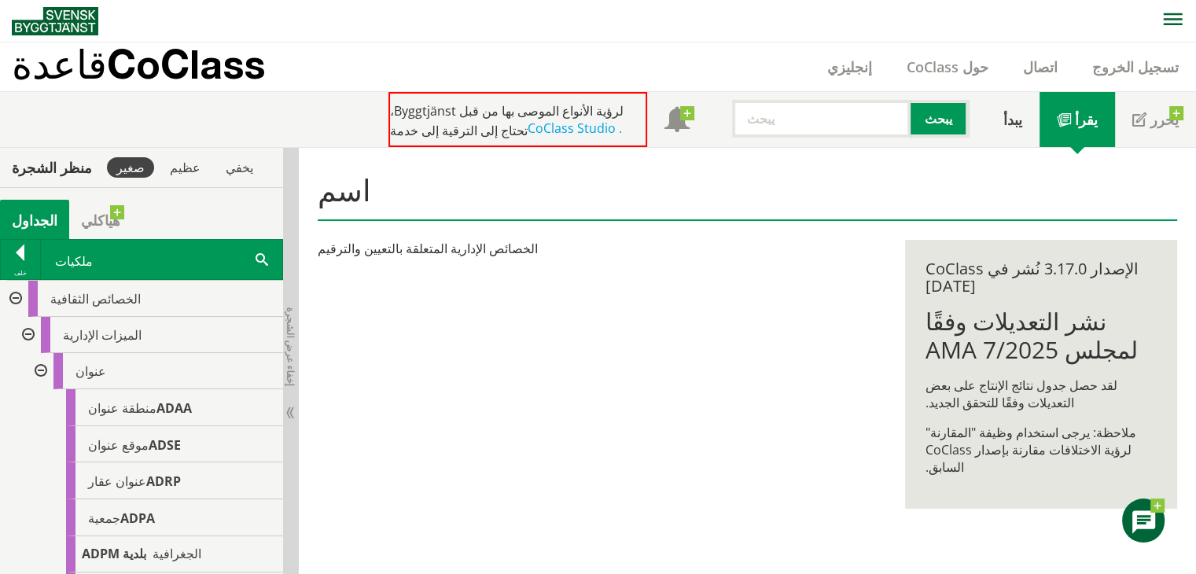
click at [45, 369] on div at bounding box center [39, 371] width 28 height 36
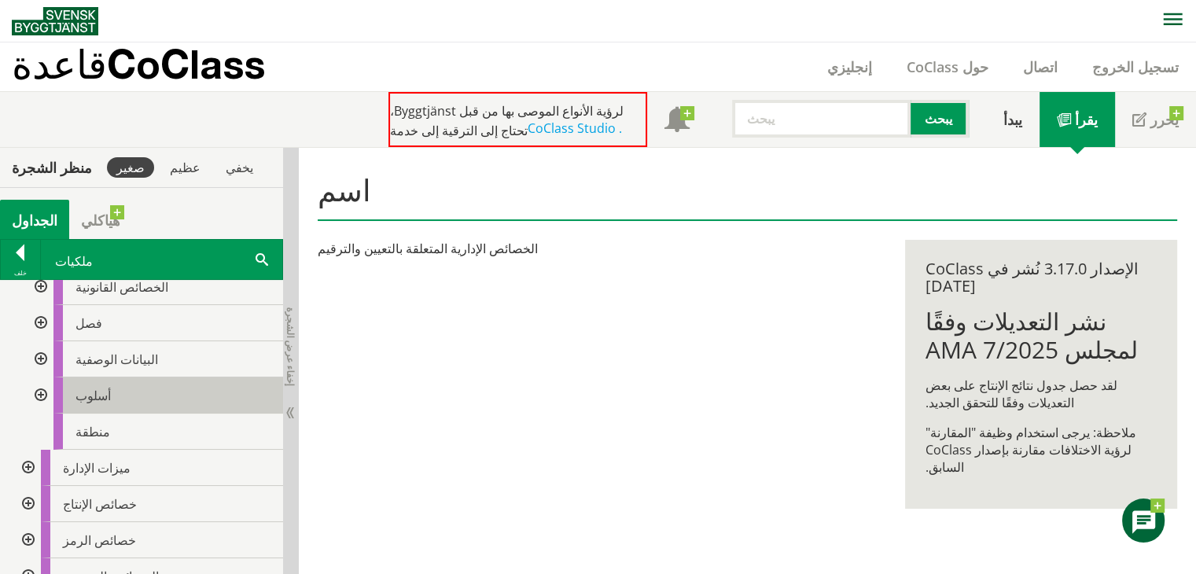
scroll to position [79, 0]
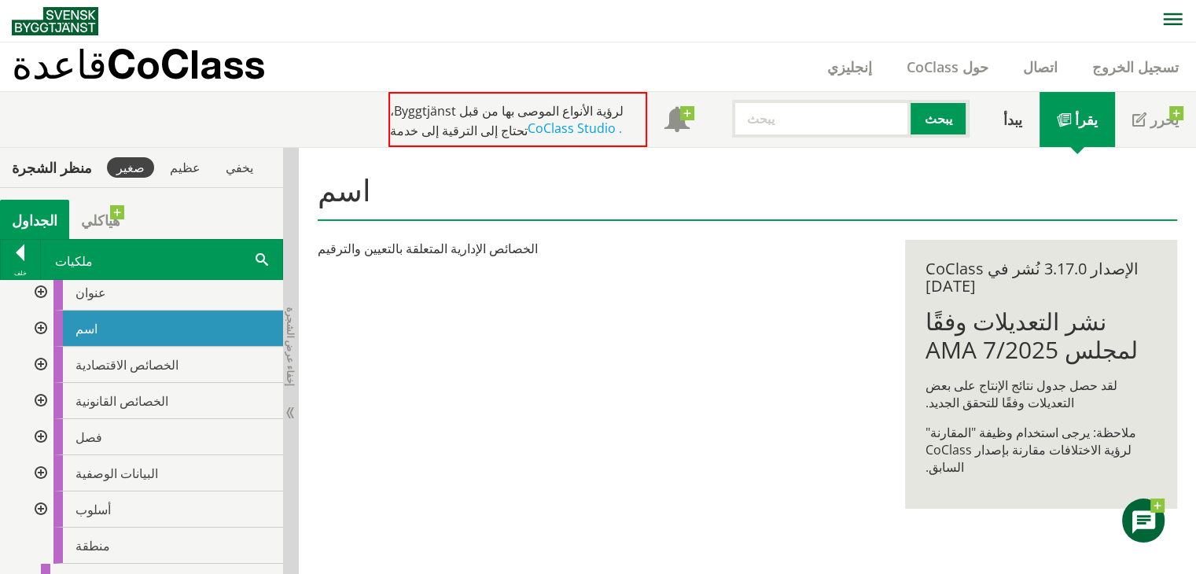
click at [40, 360] on div at bounding box center [39, 365] width 28 height 36
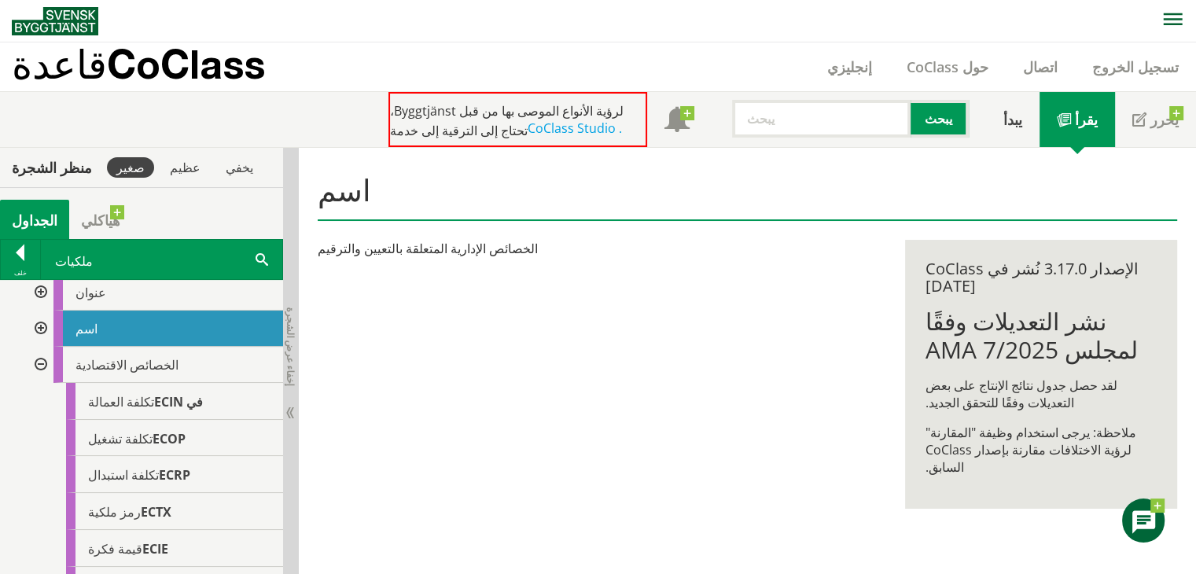
click at [39, 360] on div at bounding box center [39, 365] width 28 height 36
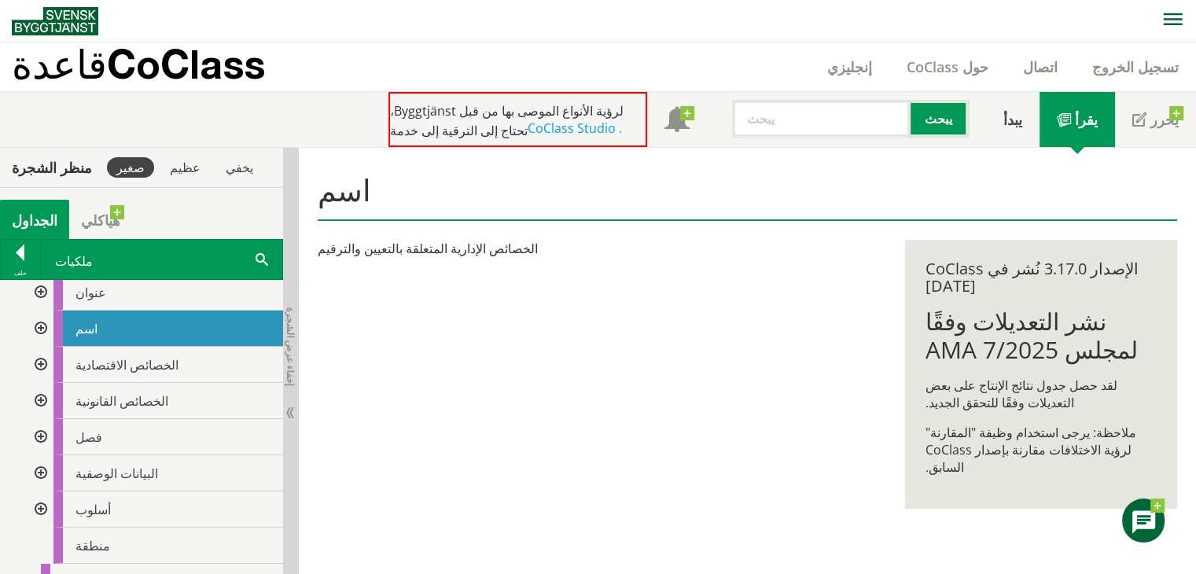
click at [39, 396] on div at bounding box center [39, 401] width 28 height 36
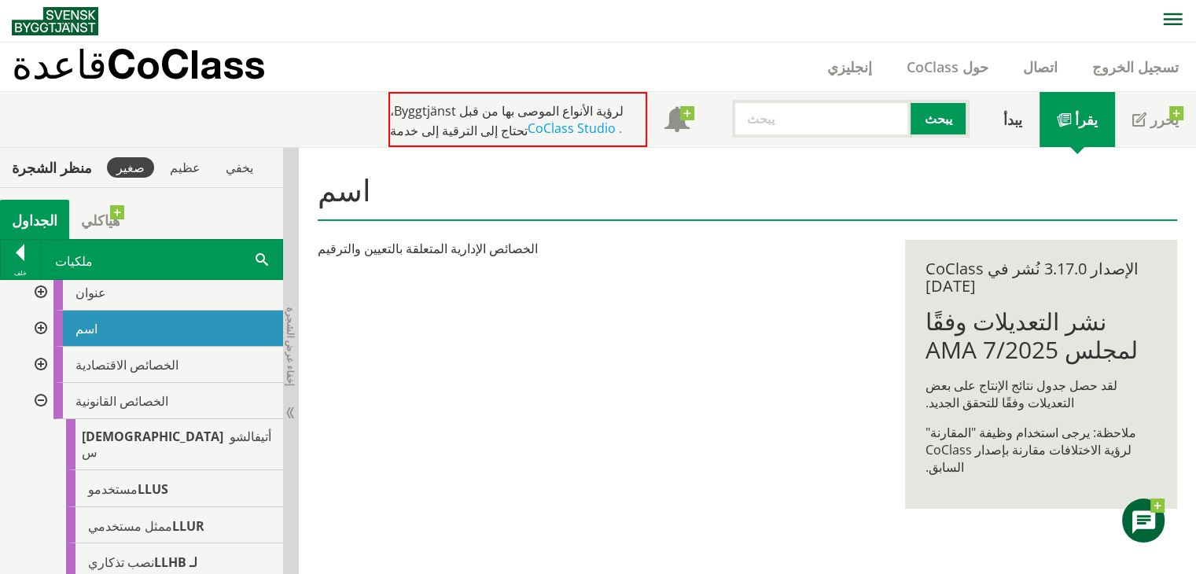
click at [39, 396] on div at bounding box center [39, 401] width 28 height 36
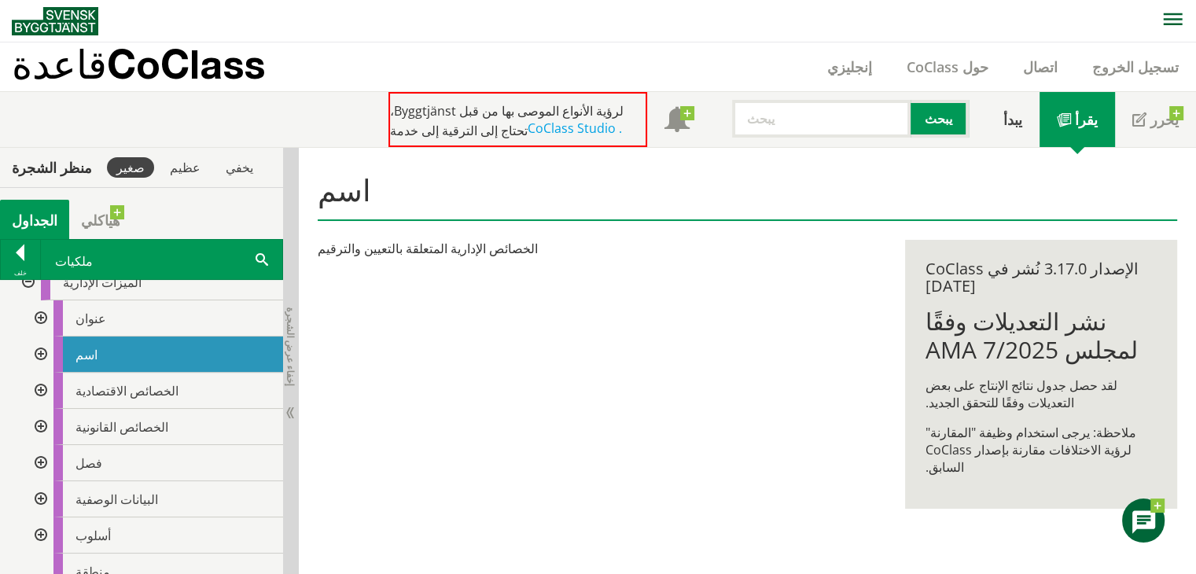
scroll to position [0, 0]
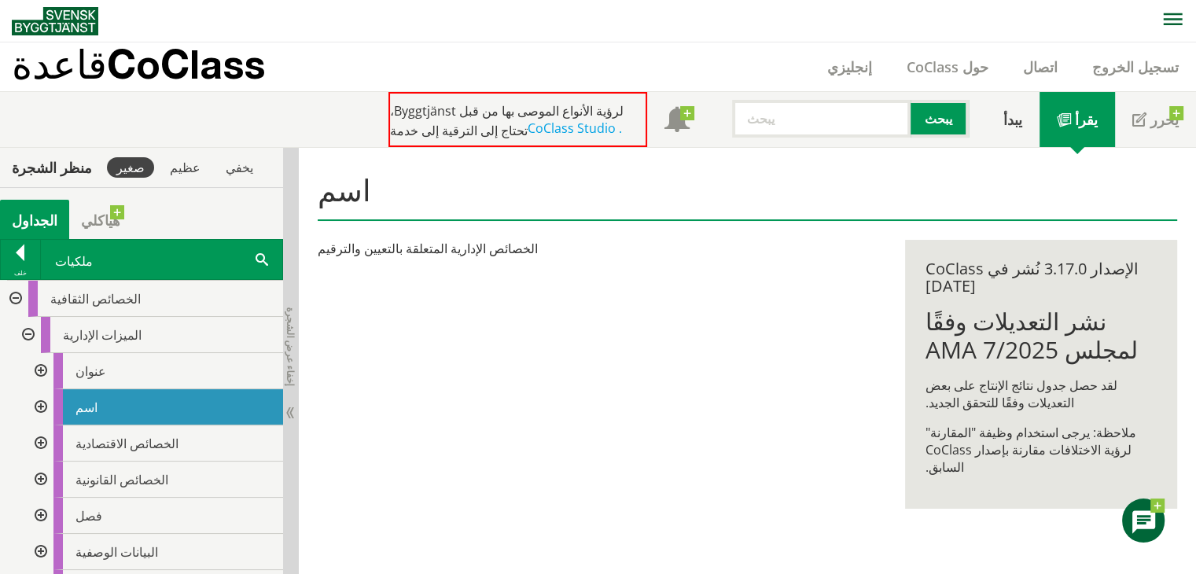
click at [31, 334] on div at bounding box center [27, 335] width 28 height 36
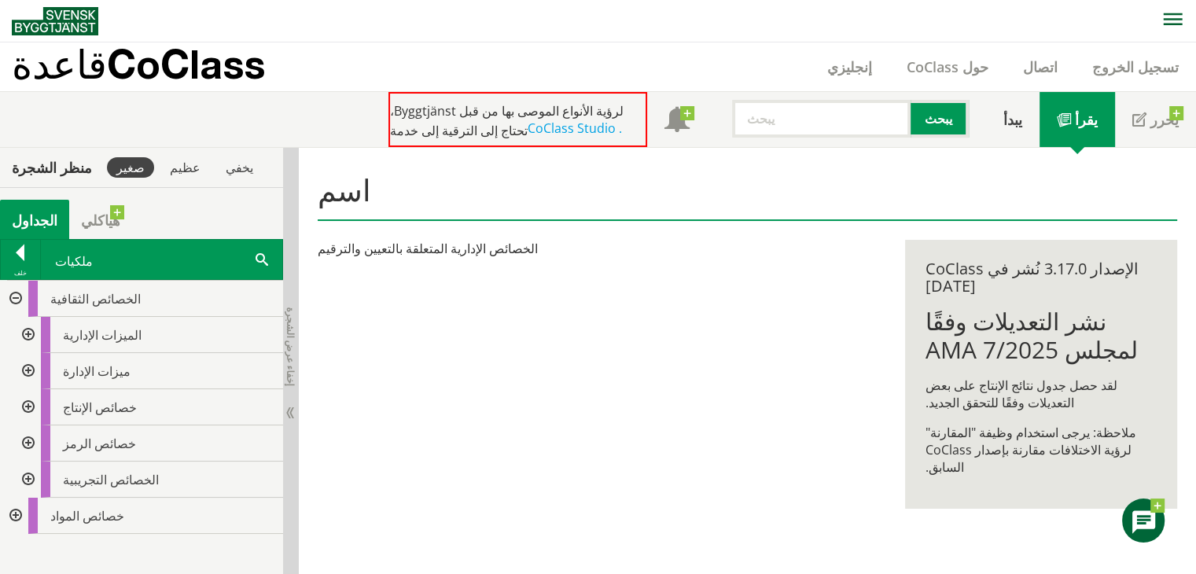
click at [31, 400] on div at bounding box center [27, 407] width 28 height 36
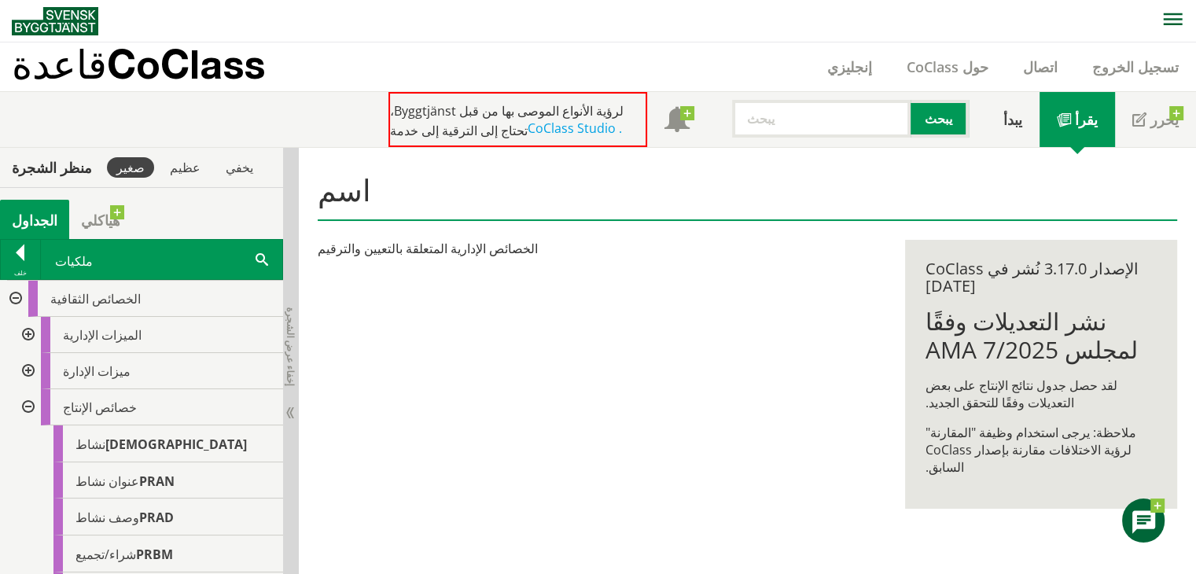
click at [30, 400] on div at bounding box center [27, 407] width 28 height 36
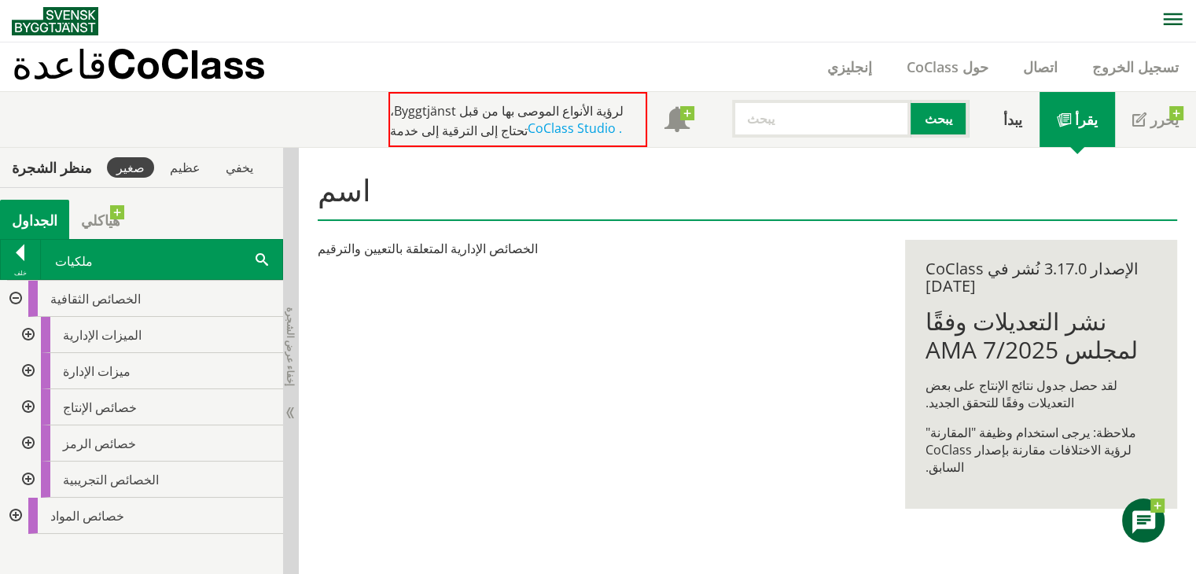
click at [30, 437] on div at bounding box center [27, 444] width 28 height 36
click at [29, 437] on div at bounding box center [27, 444] width 28 height 36
click at [18, 293] on div at bounding box center [14, 298] width 28 height 36
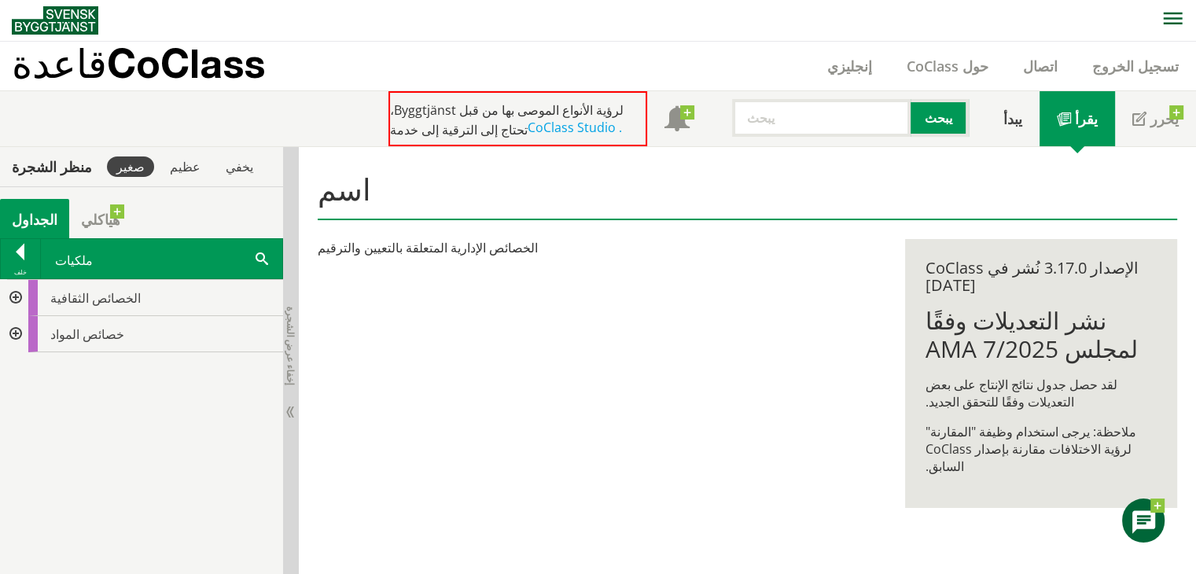
click at [17, 334] on div at bounding box center [14, 334] width 28 height 36
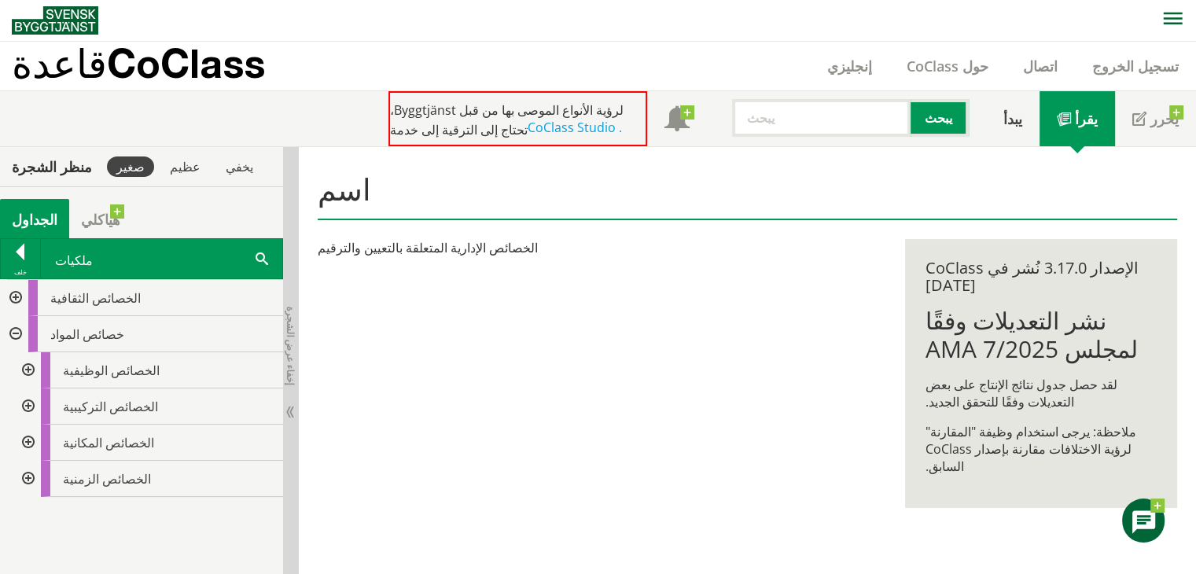
click at [28, 369] on div at bounding box center [27, 370] width 28 height 36
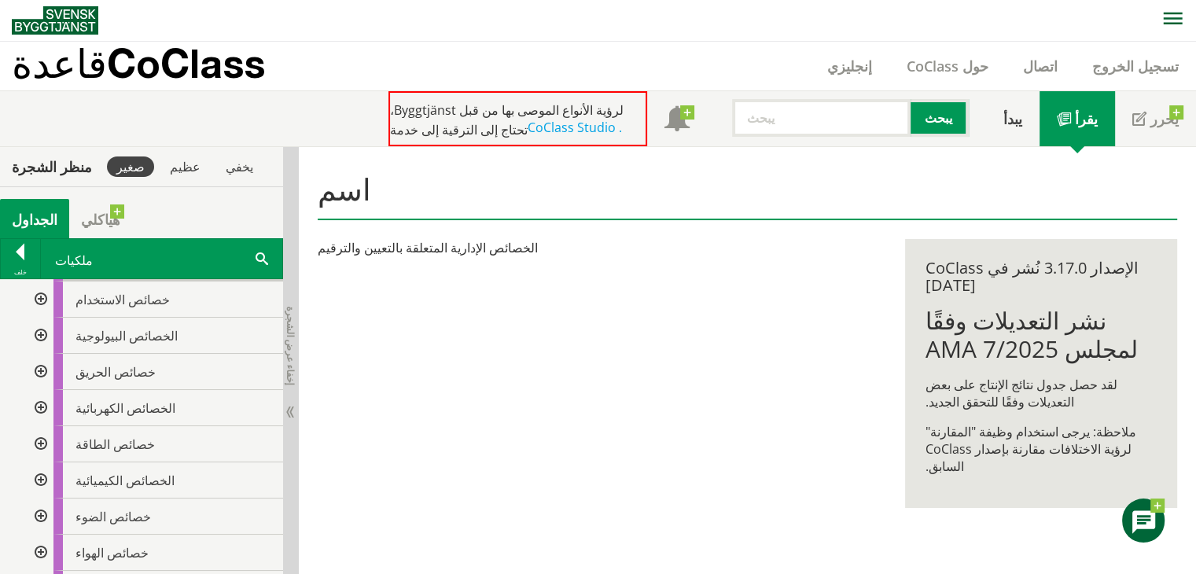
scroll to position [157, 0]
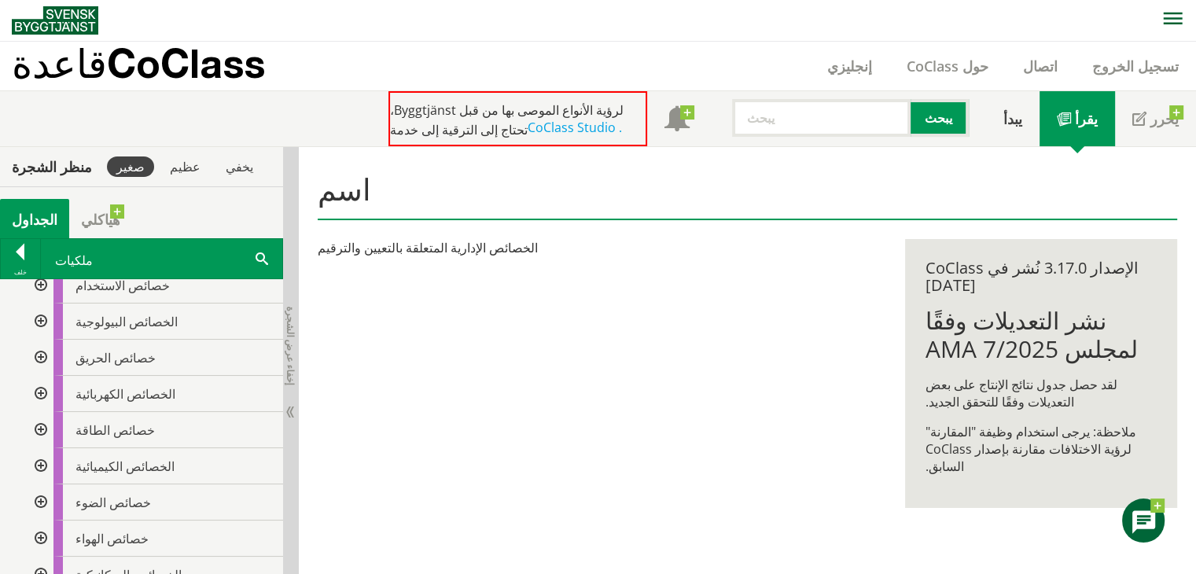
click at [39, 356] on div at bounding box center [39, 358] width 28 height 36
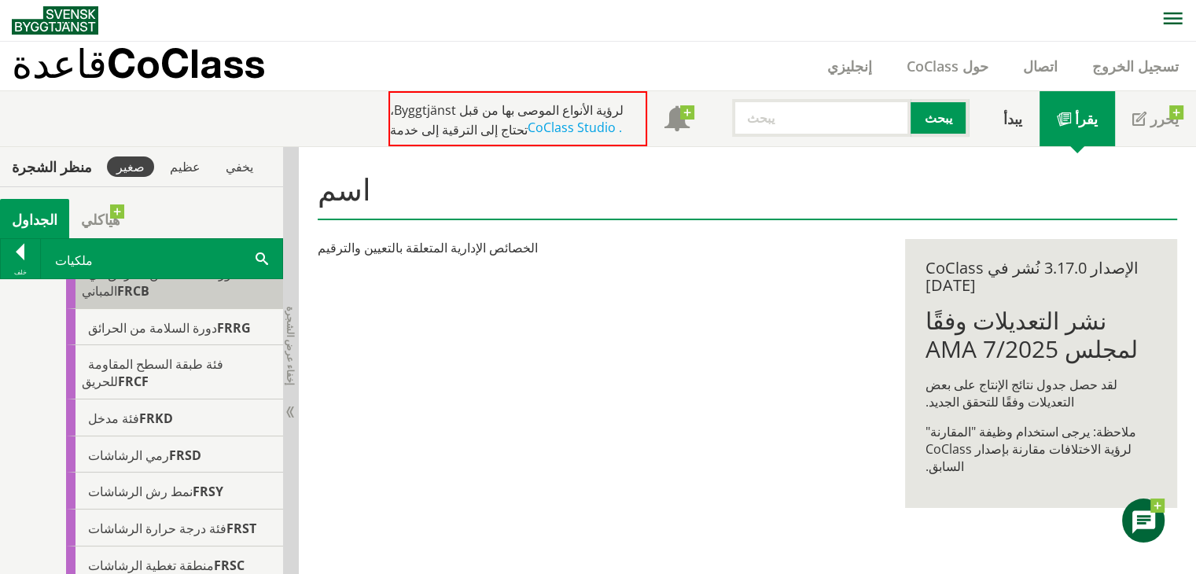
scroll to position [551, 0]
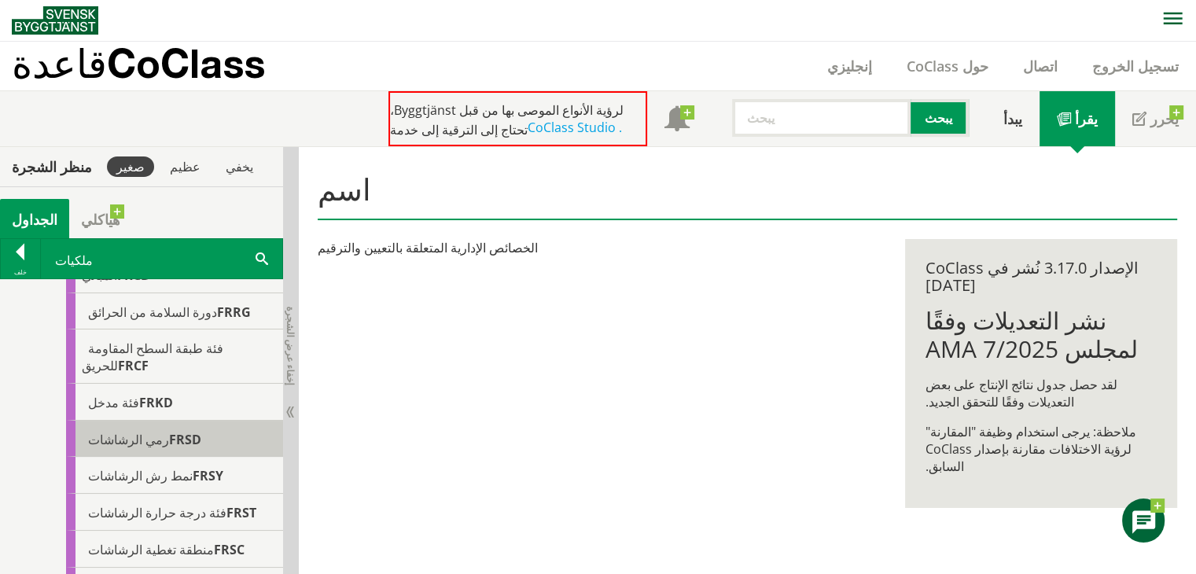
drag, startPoint x: 133, startPoint y: 404, endPoint x: 135, endPoint y: 422, distance: 19.0
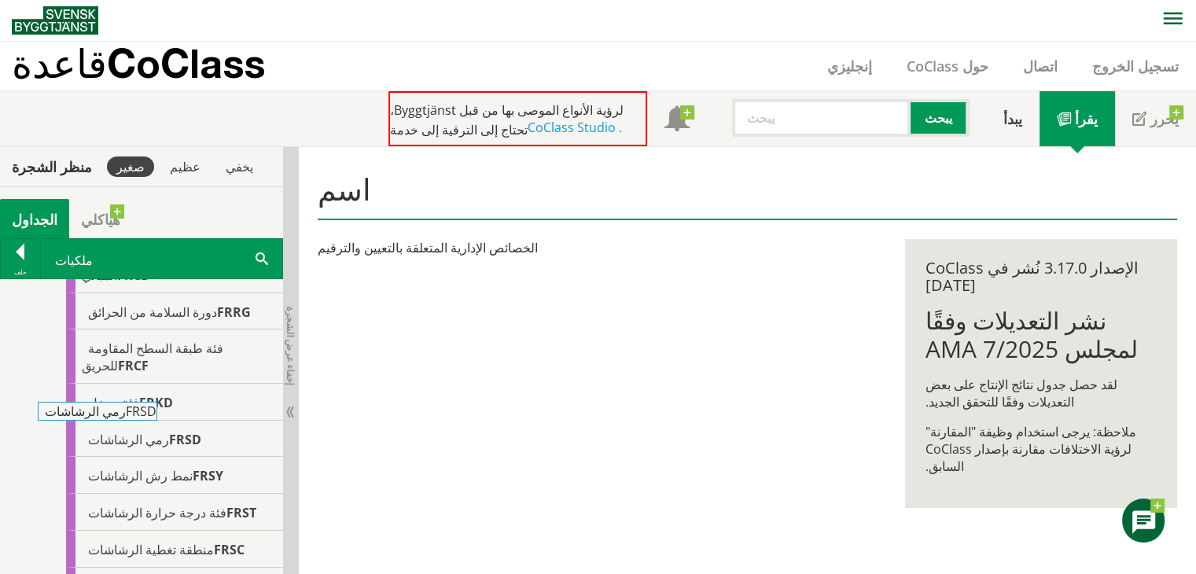
drag, startPoint x: 135, startPoint y: 422, endPoint x: 41, endPoint y: 426, distance: 94.4
click at [41, 426] on div "رمي الرشاشات FRSD" at bounding box center [160, 439] width 245 height 37
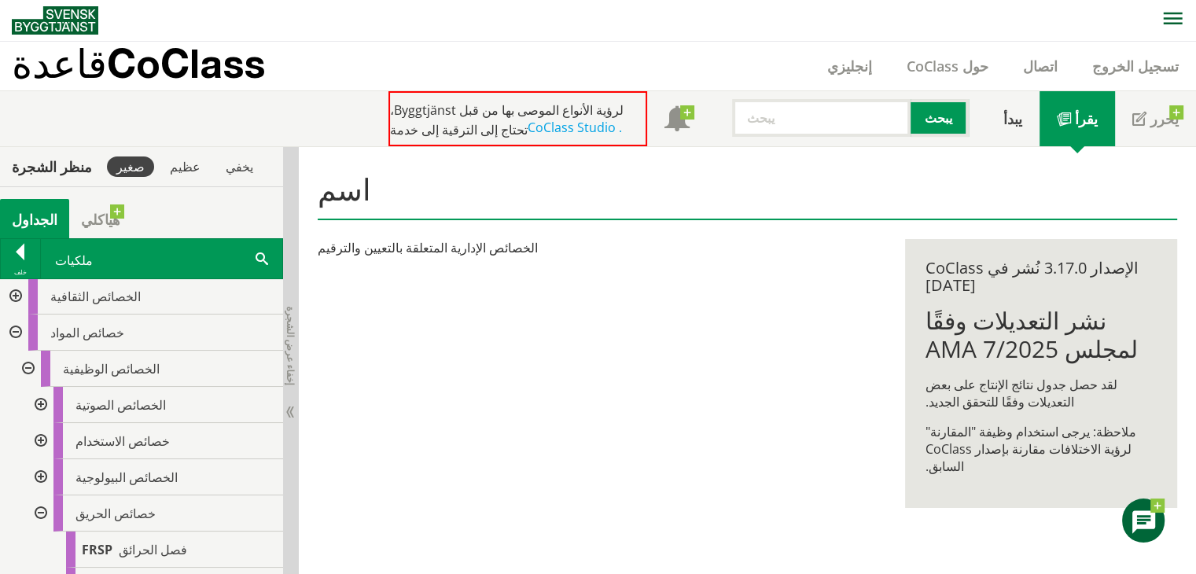
scroll to position [0, 0]
click at [23, 326] on div at bounding box center [14, 334] width 28 height 36
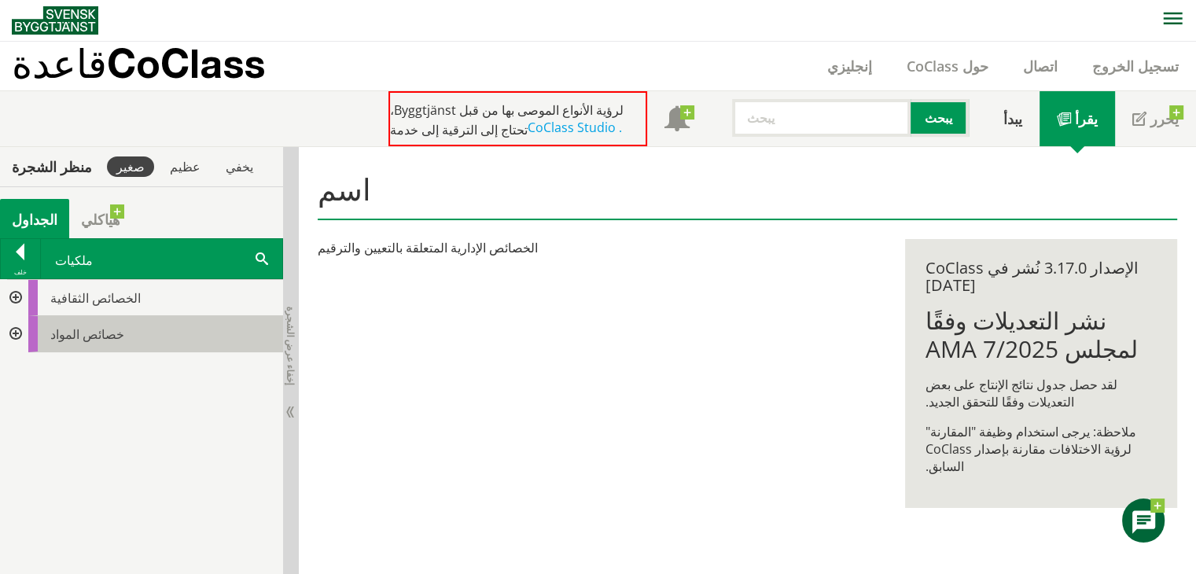
click at [63, 326] on font "خصائص المواد" at bounding box center [87, 334] width 74 height 17
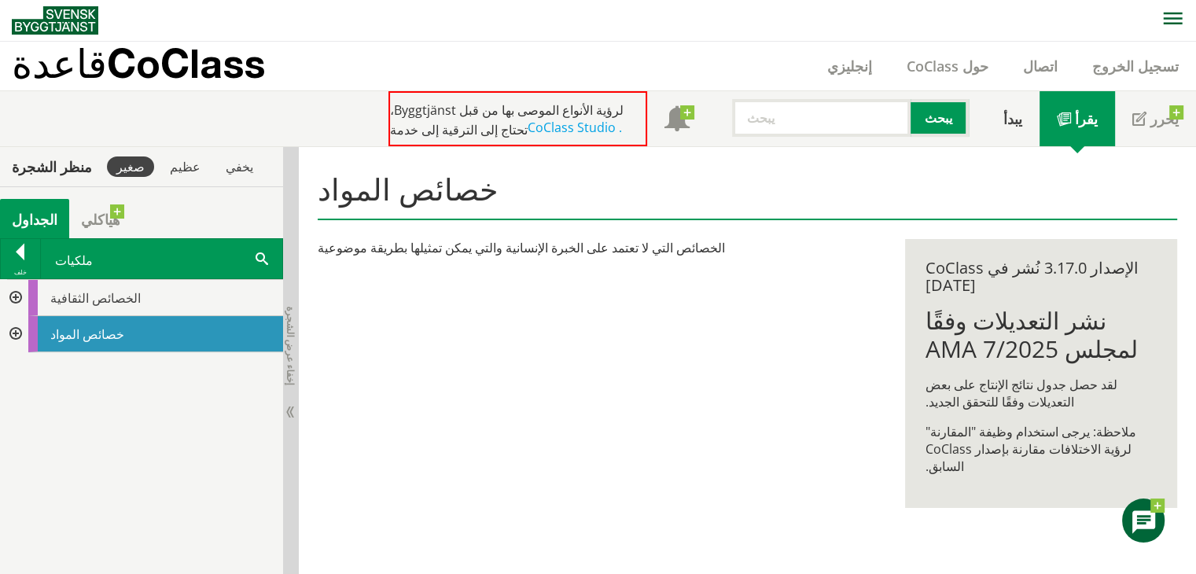
click at [11, 326] on div at bounding box center [14, 334] width 28 height 36
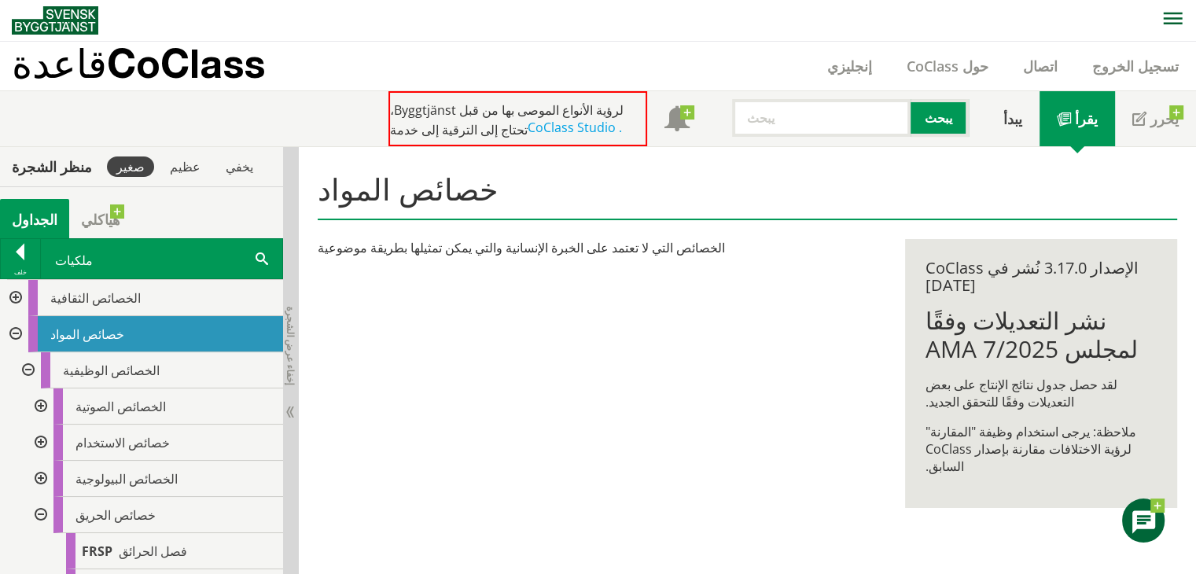
click at [28, 367] on div at bounding box center [27, 370] width 28 height 36
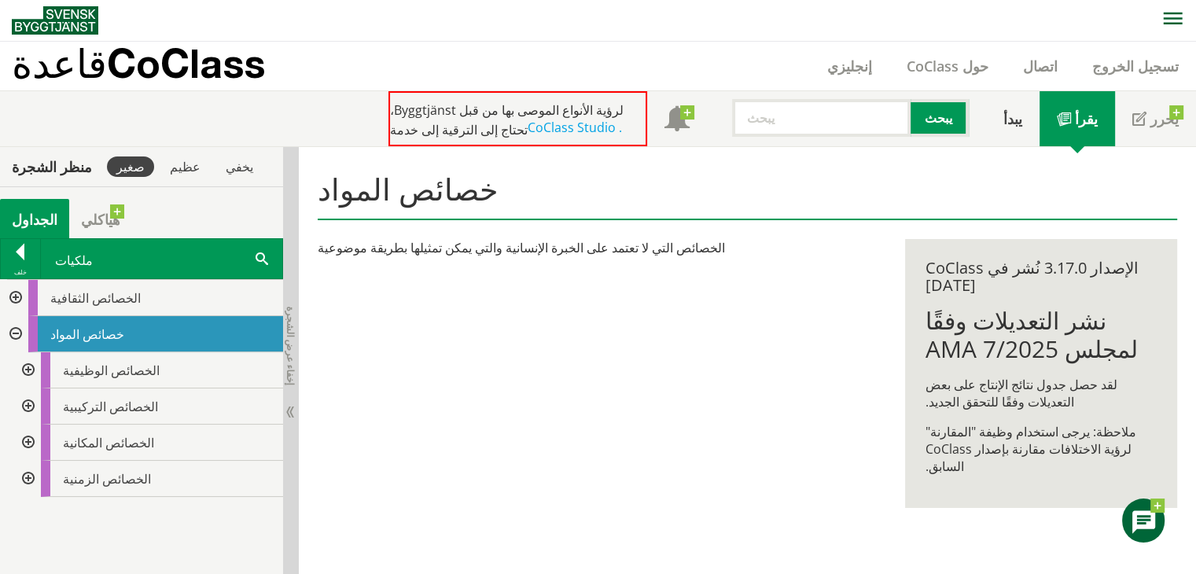
click at [28, 410] on div at bounding box center [27, 407] width 28 height 36
click at [28, 406] on div at bounding box center [27, 407] width 28 height 36
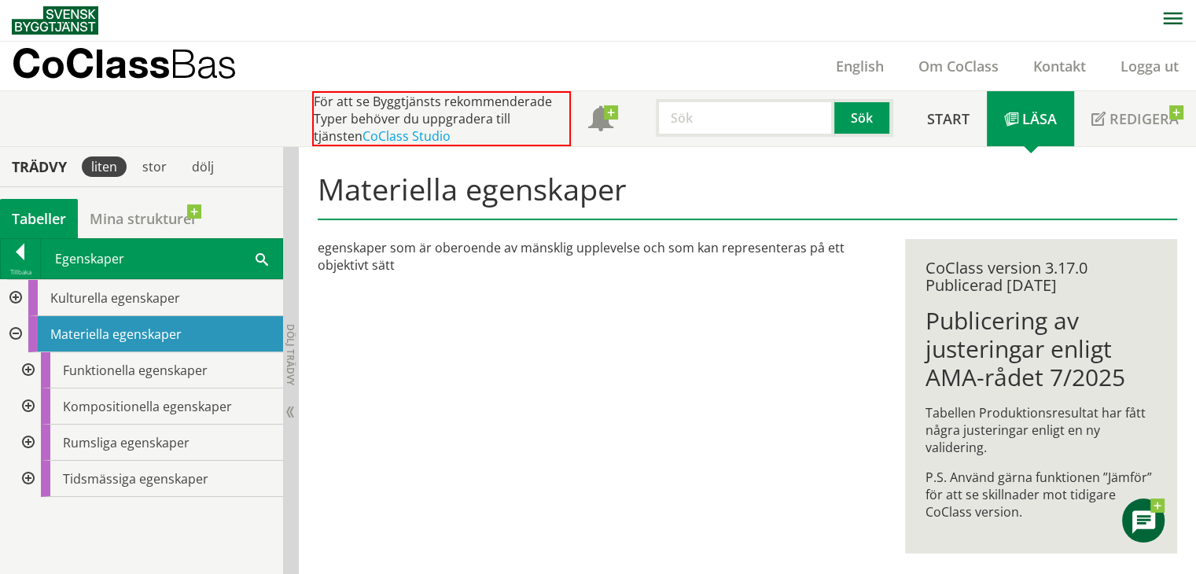
click at [22, 443] on div at bounding box center [27, 443] width 28 height 36
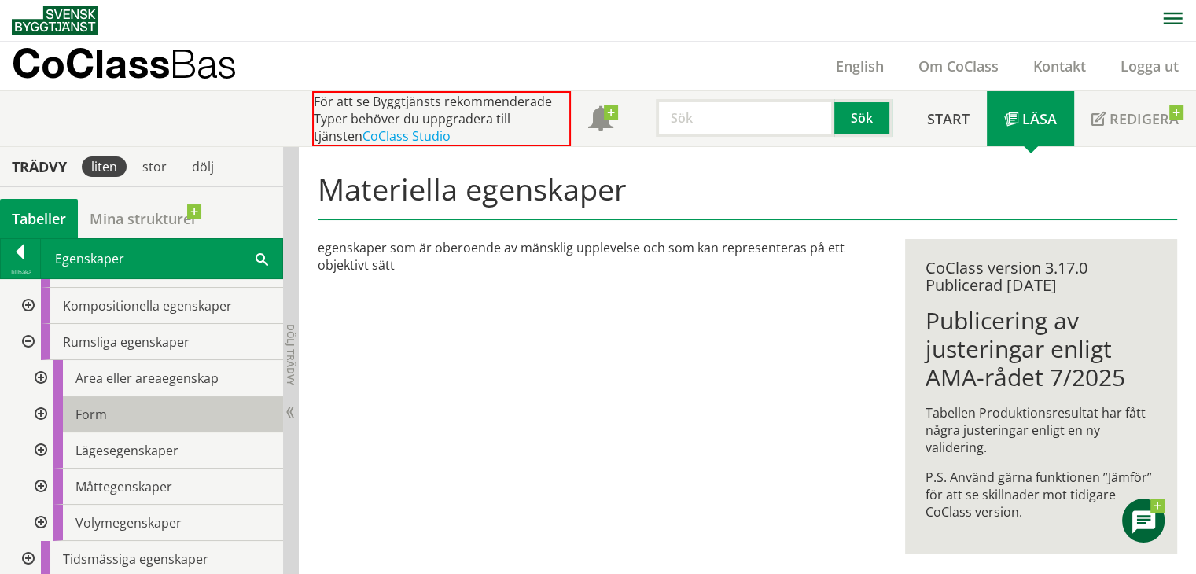
scroll to position [102, 0]
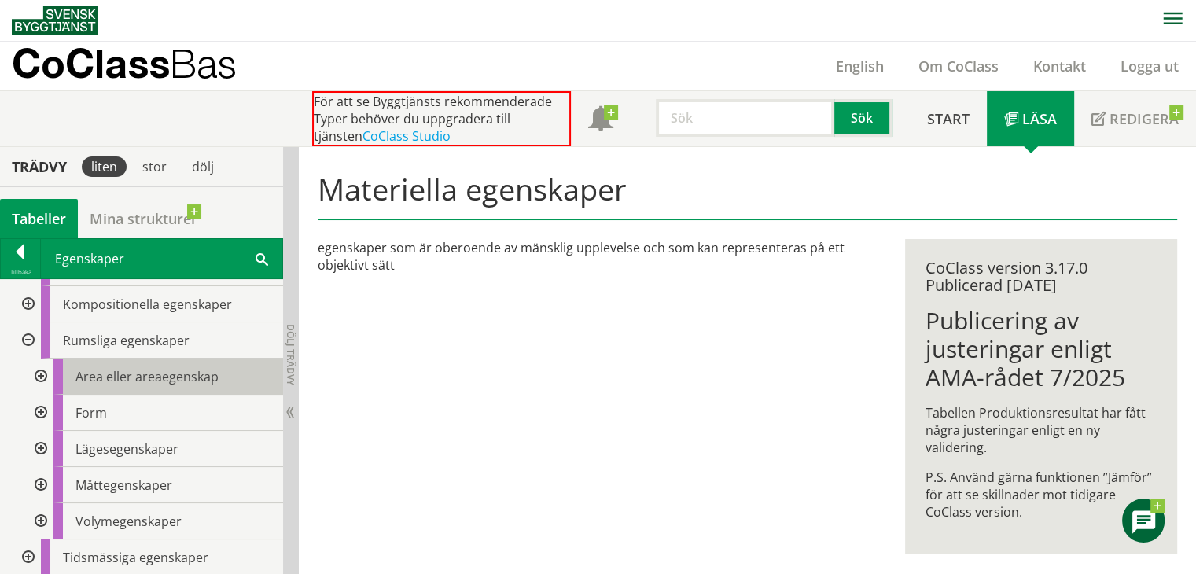
click at [85, 374] on span "Area eller areaegenskap" at bounding box center [147, 376] width 143 height 17
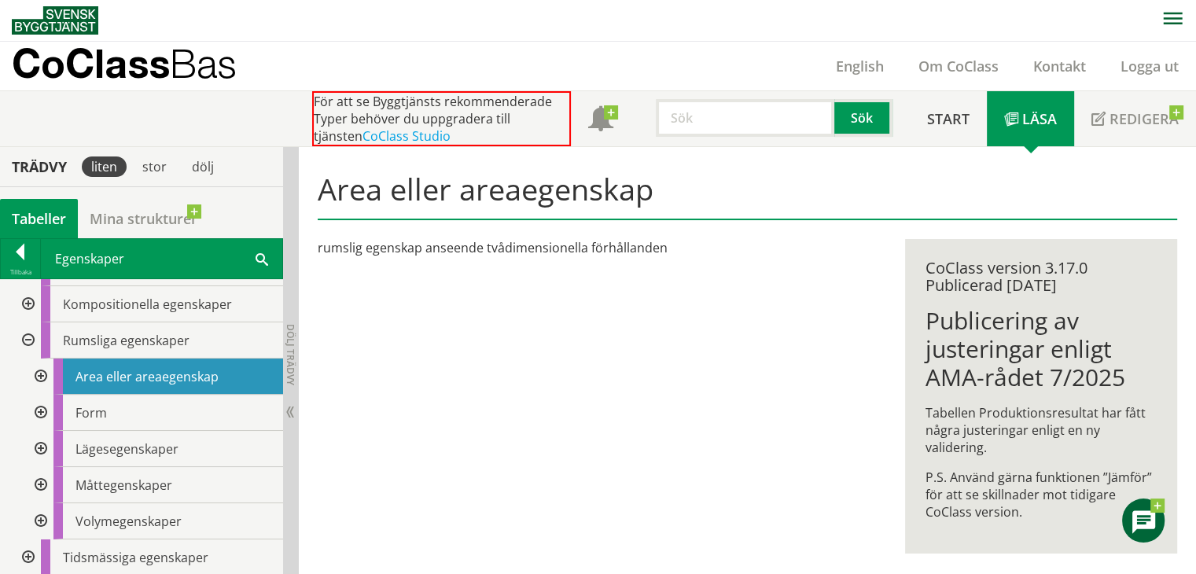
click at [41, 373] on div at bounding box center [39, 377] width 28 height 36
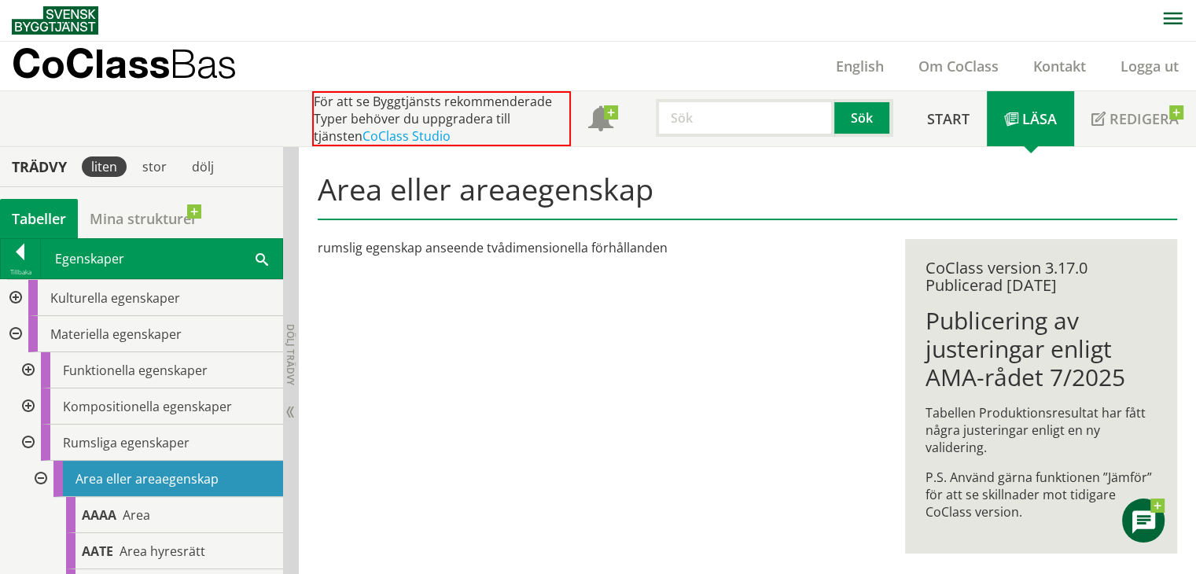
click at [44, 475] on div at bounding box center [39, 479] width 28 height 36
click at [25, 444] on div at bounding box center [27, 443] width 28 height 36
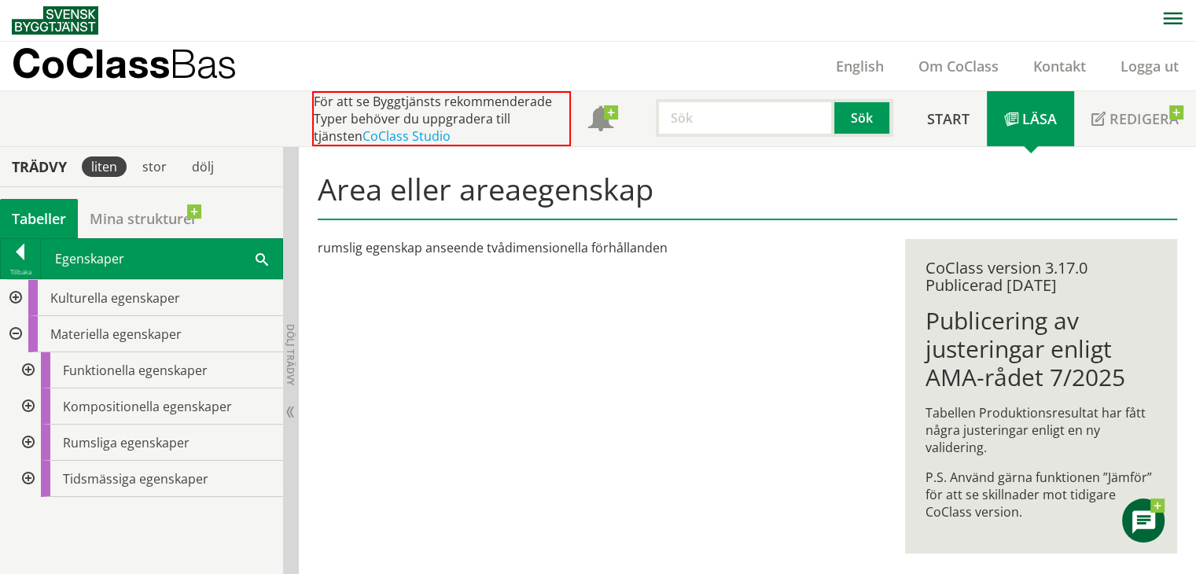
click at [24, 476] on div at bounding box center [27, 479] width 28 height 36
